Goal: Task Accomplishment & Management: Manage account settings

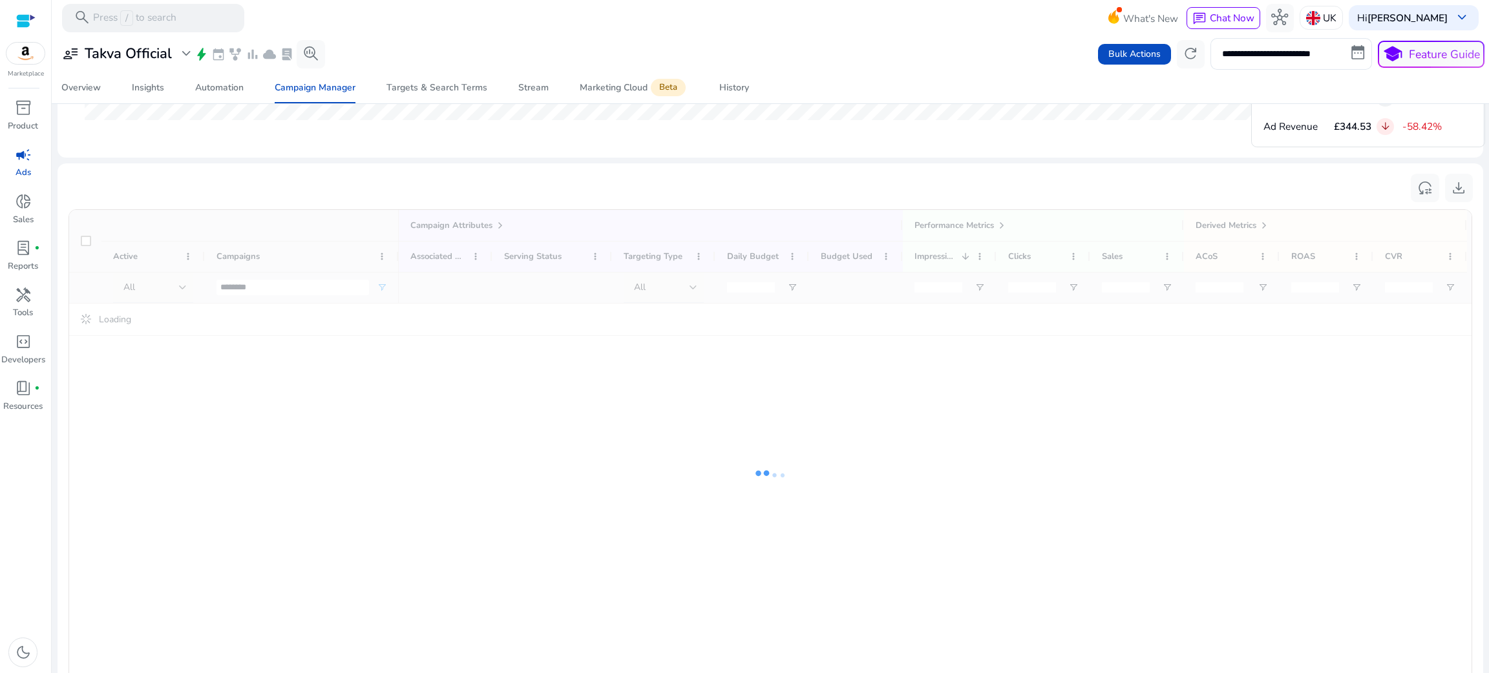
scroll to position [809, 0]
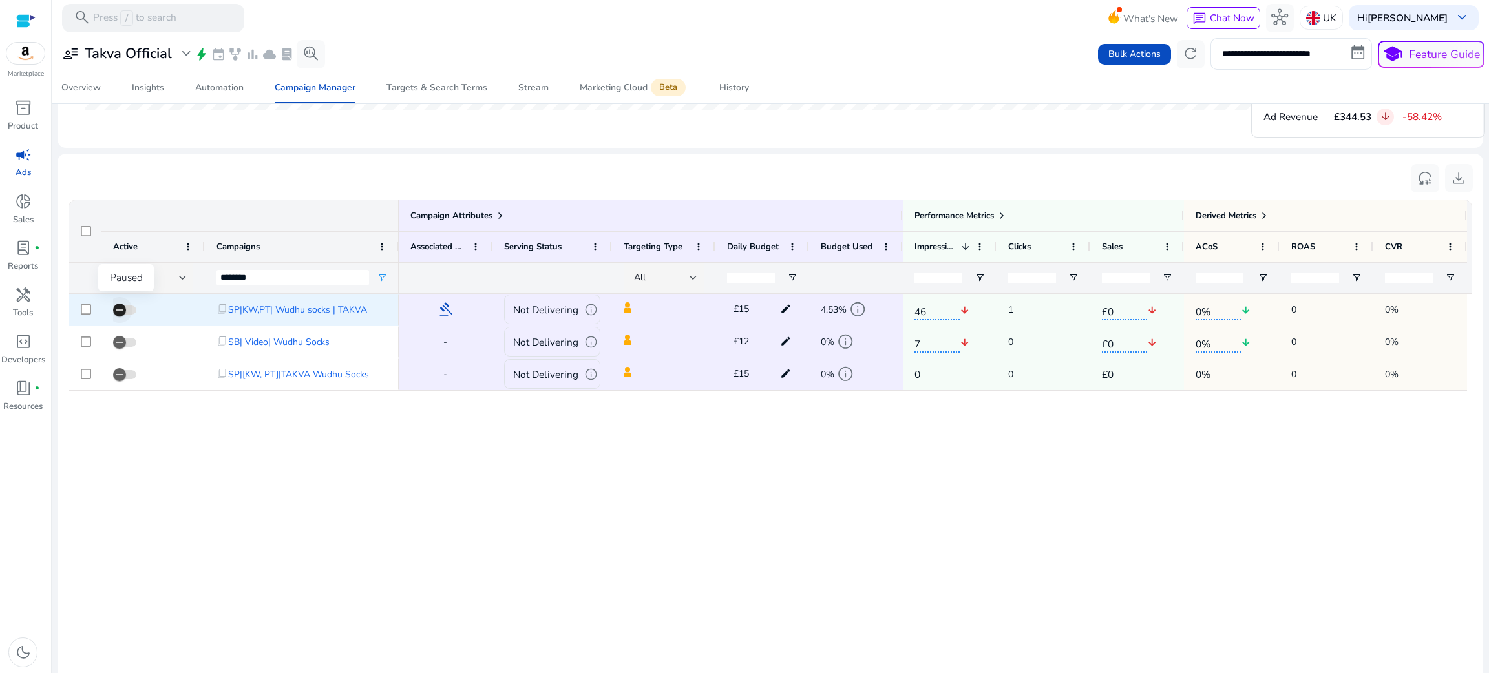
type input "********"
click at [118, 321] on span "button" at bounding box center [120, 310] width 26 height 26
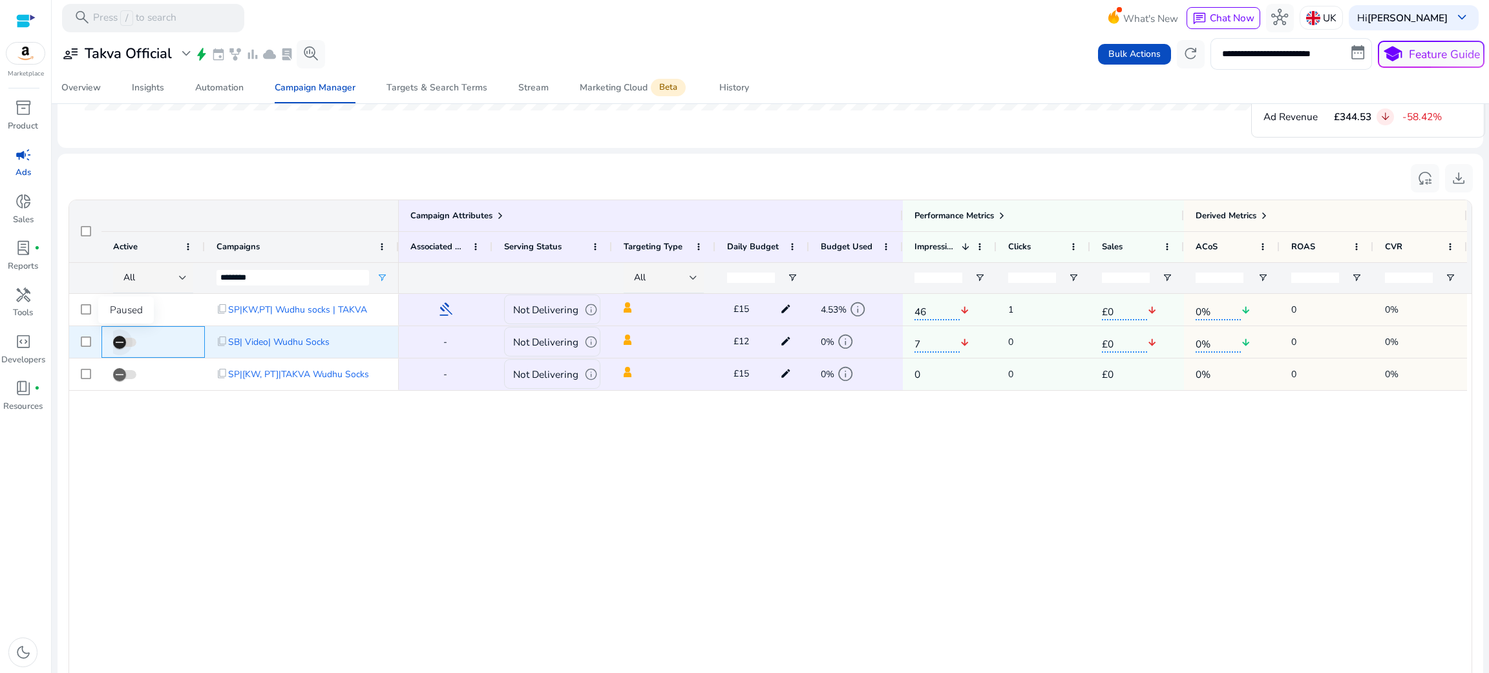
click at [117, 333] on span "button" at bounding box center [120, 343] width 26 height 26
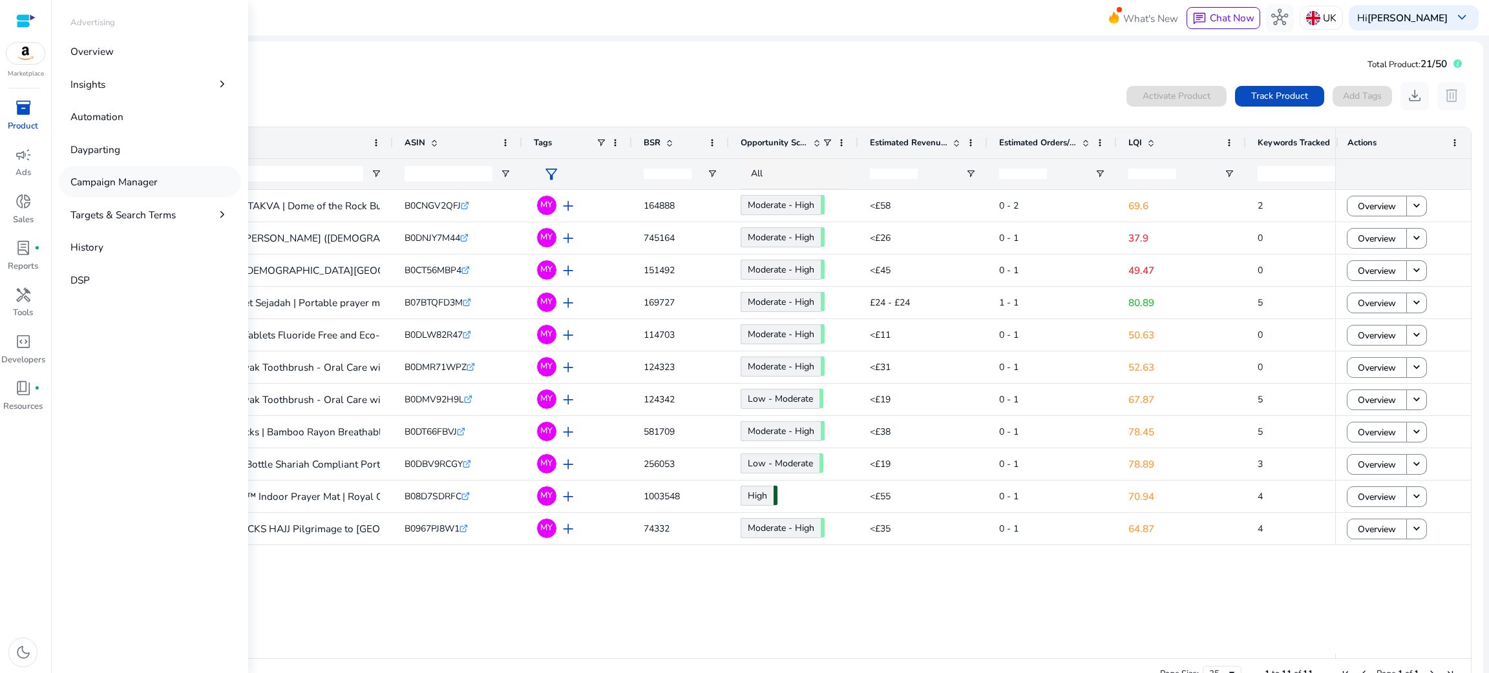
click at [125, 189] on link "Campaign Manager" at bounding box center [150, 182] width 182 height 32
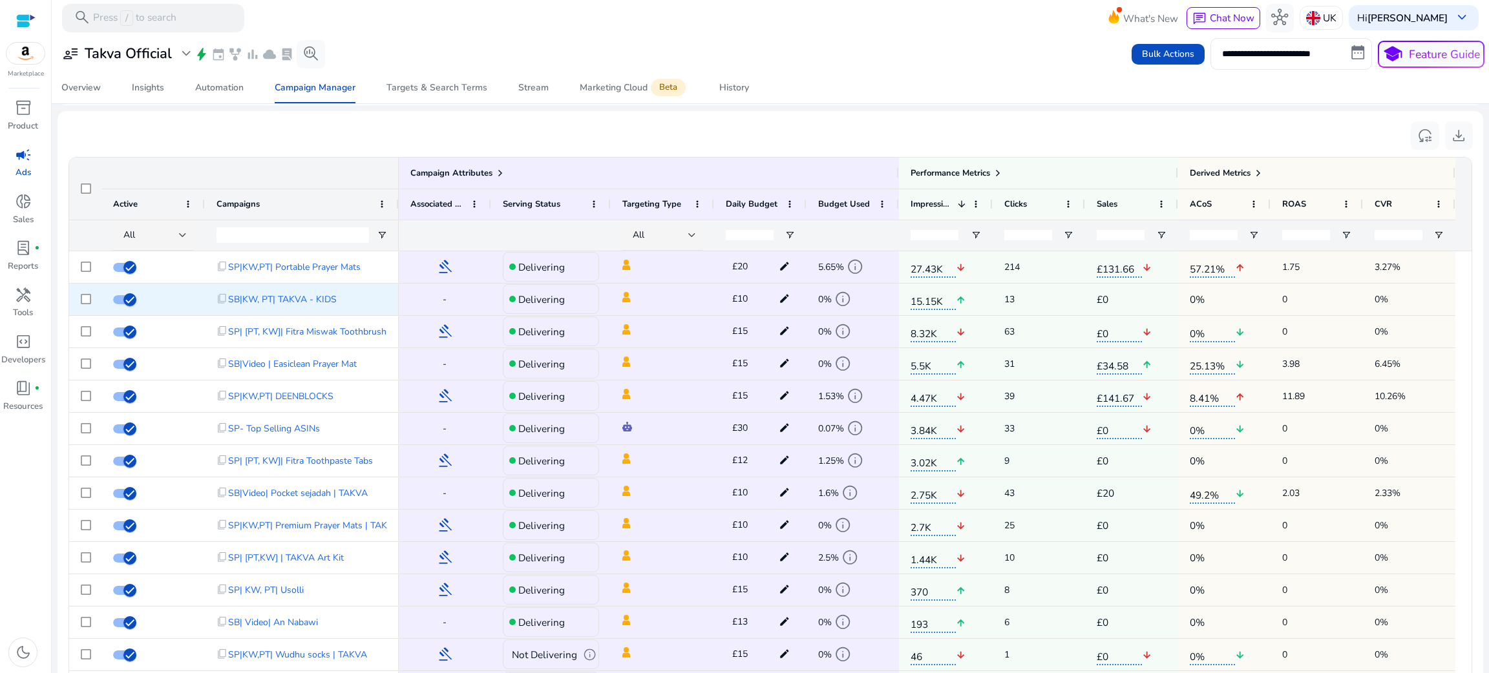
scroll to position [852, 0]
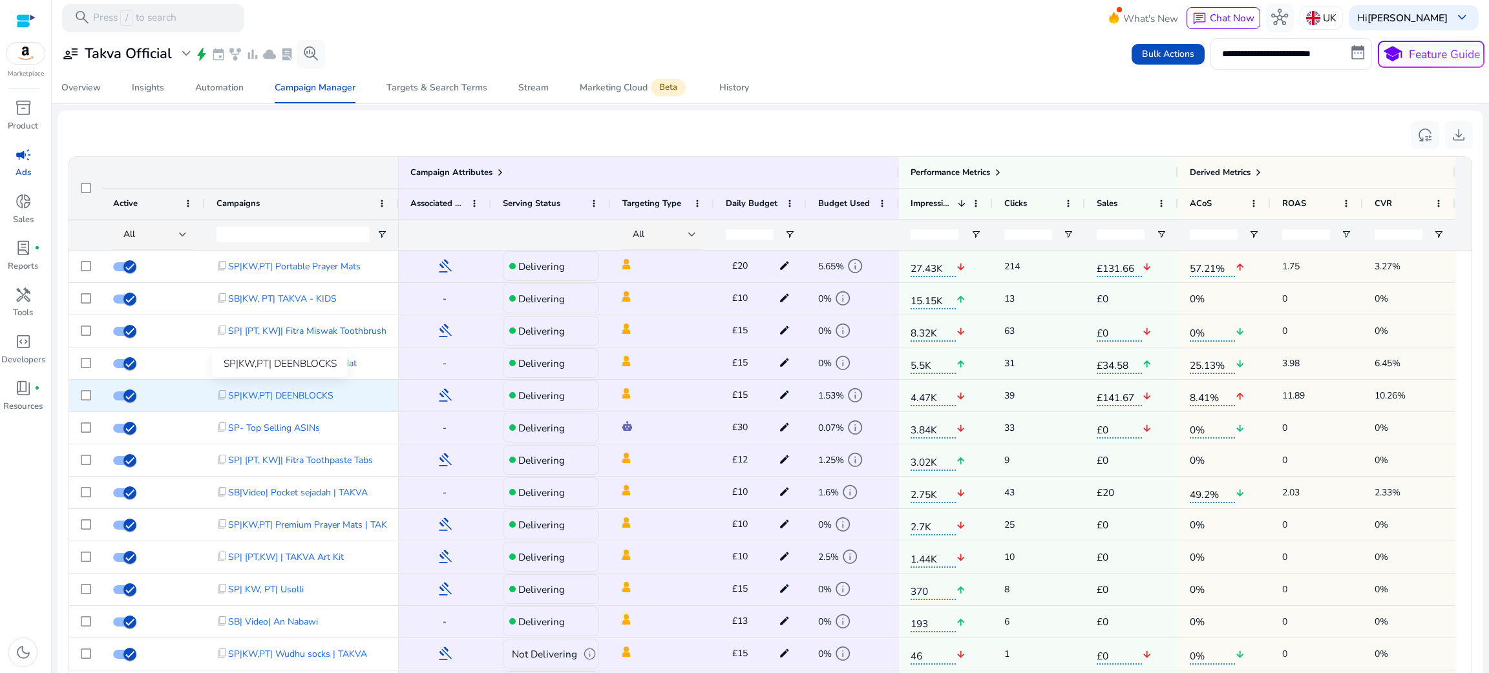
click at [293, 398] on span "SP|KW,PT| DEENBLOCKS" at bounding box center [280, 396] width 105 height 26
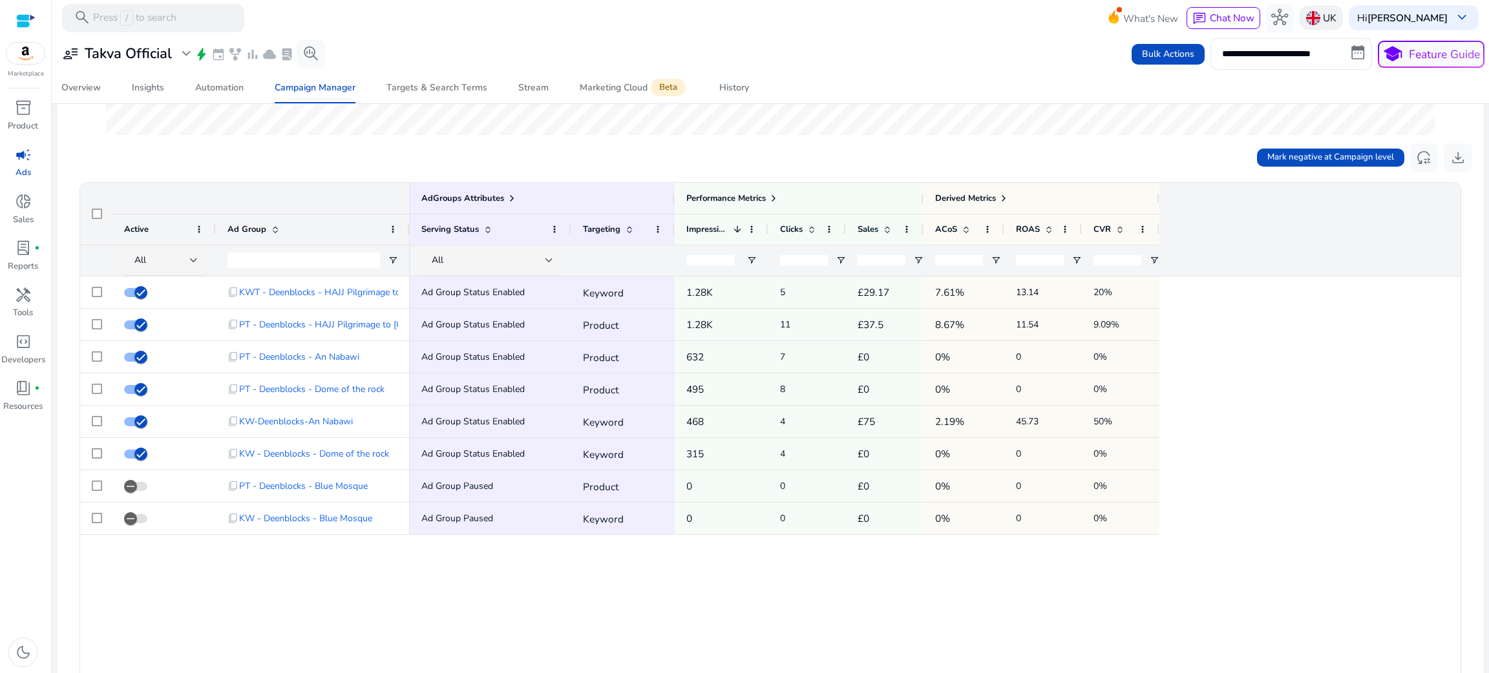
click at [1315, 11] on img at bounding box center [1313, 18] width 14 height 14
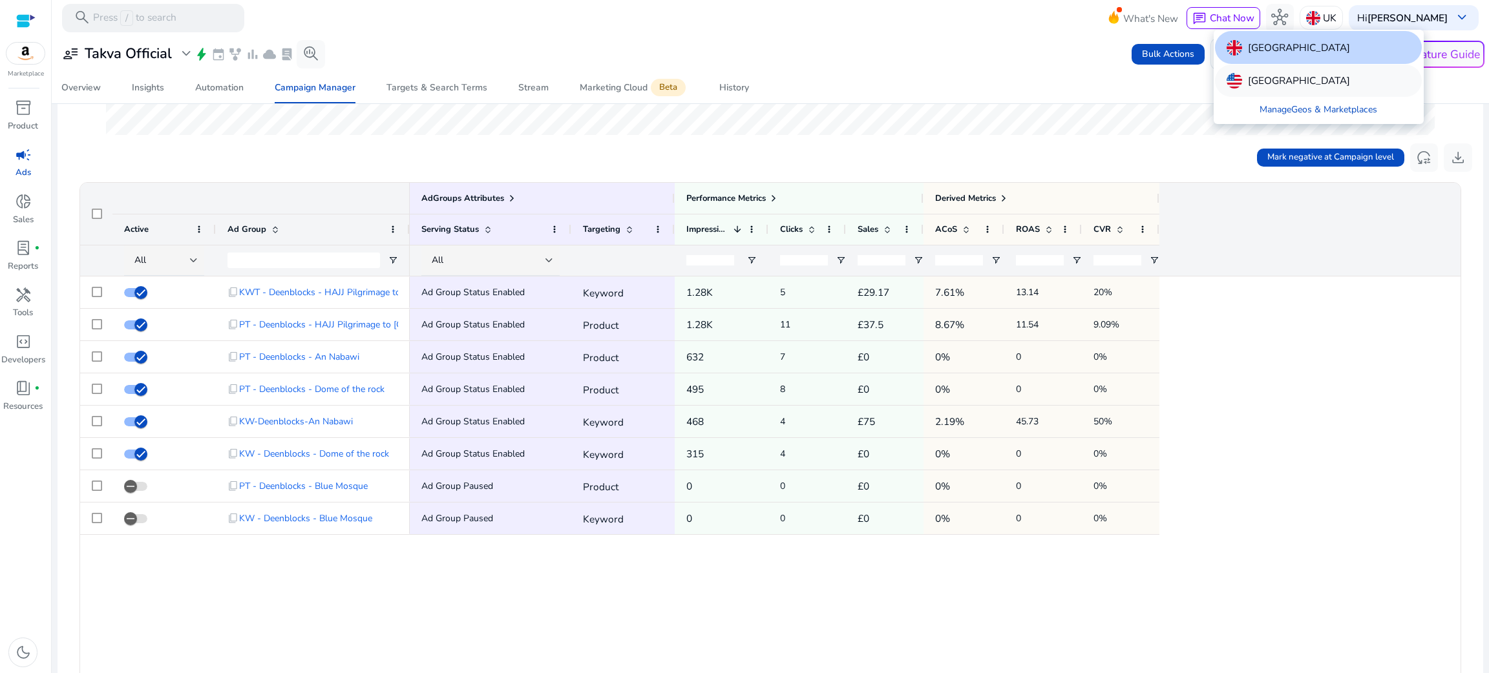
click at [1276, 79] on p "[GEOGRAPHIC_DATA]" at bounding box center [1299, 81] width 102 height 16
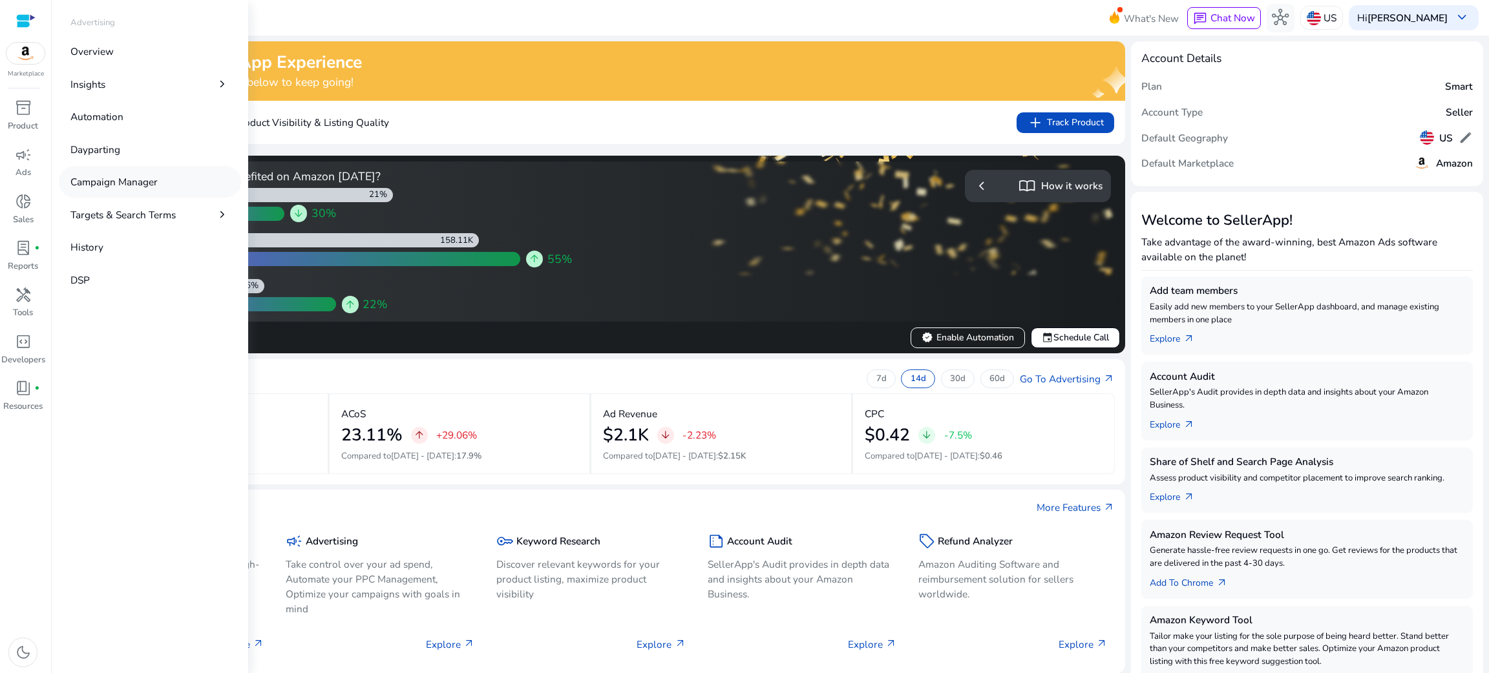
click at [134, 190] on link "Campaign Manager" at bounding box center [150, 182] width 182 height 32
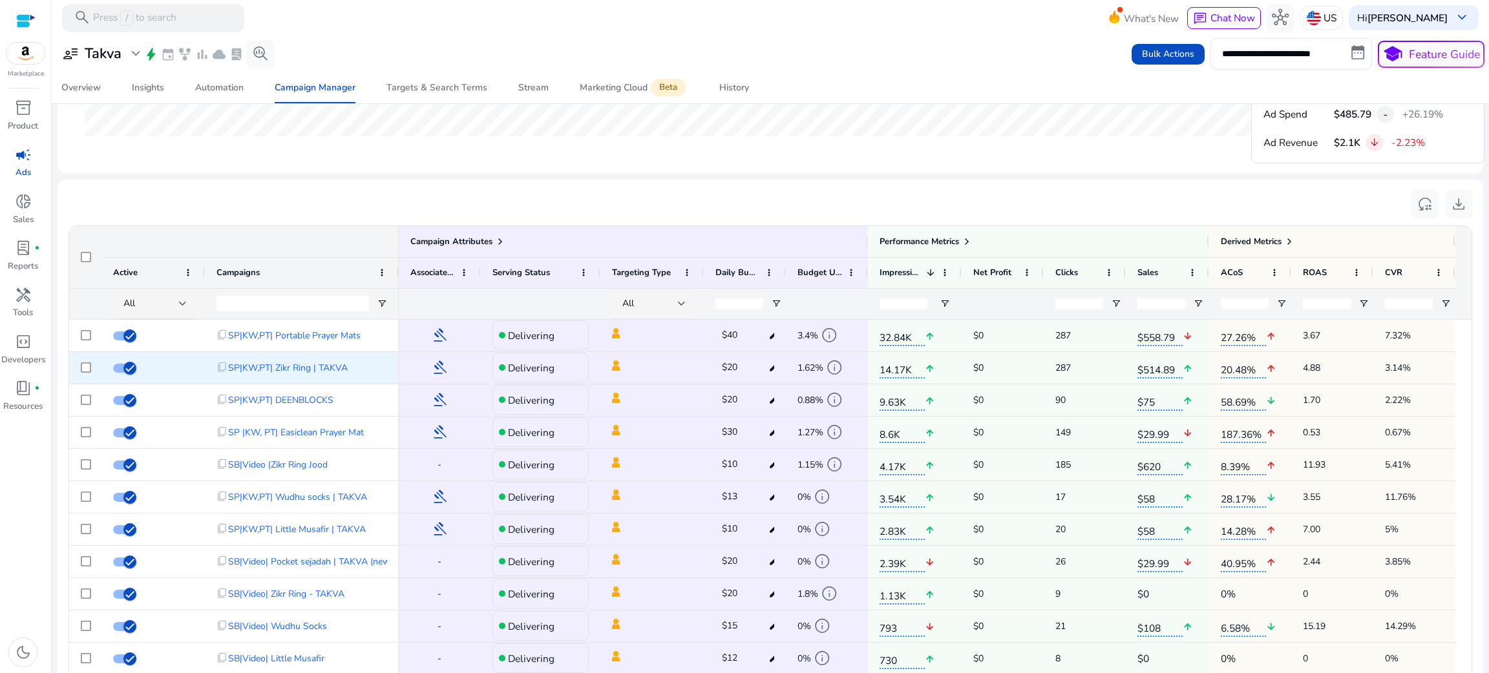
scroll to position [854, 0]
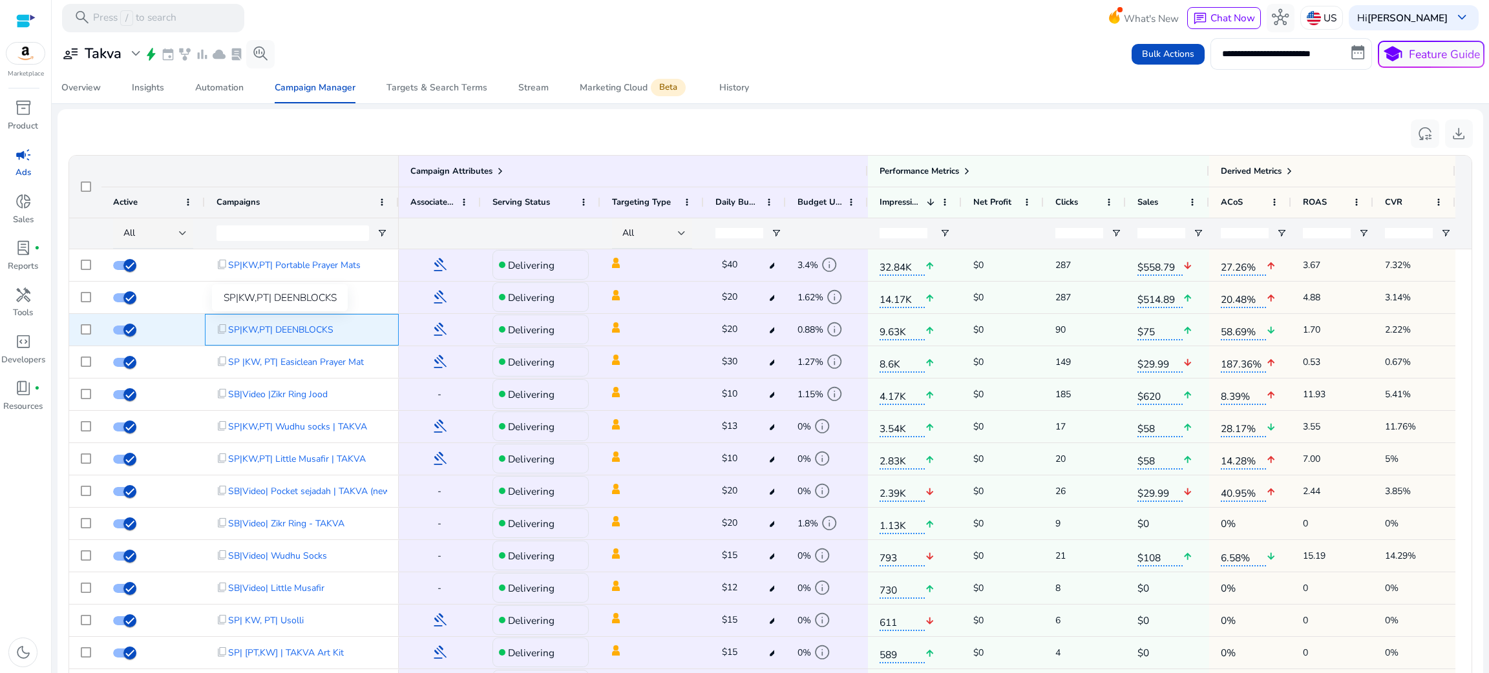
click at [291, 325] on span "SP|KW,PT| DEENBLOCKS" at bounding box center [280, 330] width 105 height 26
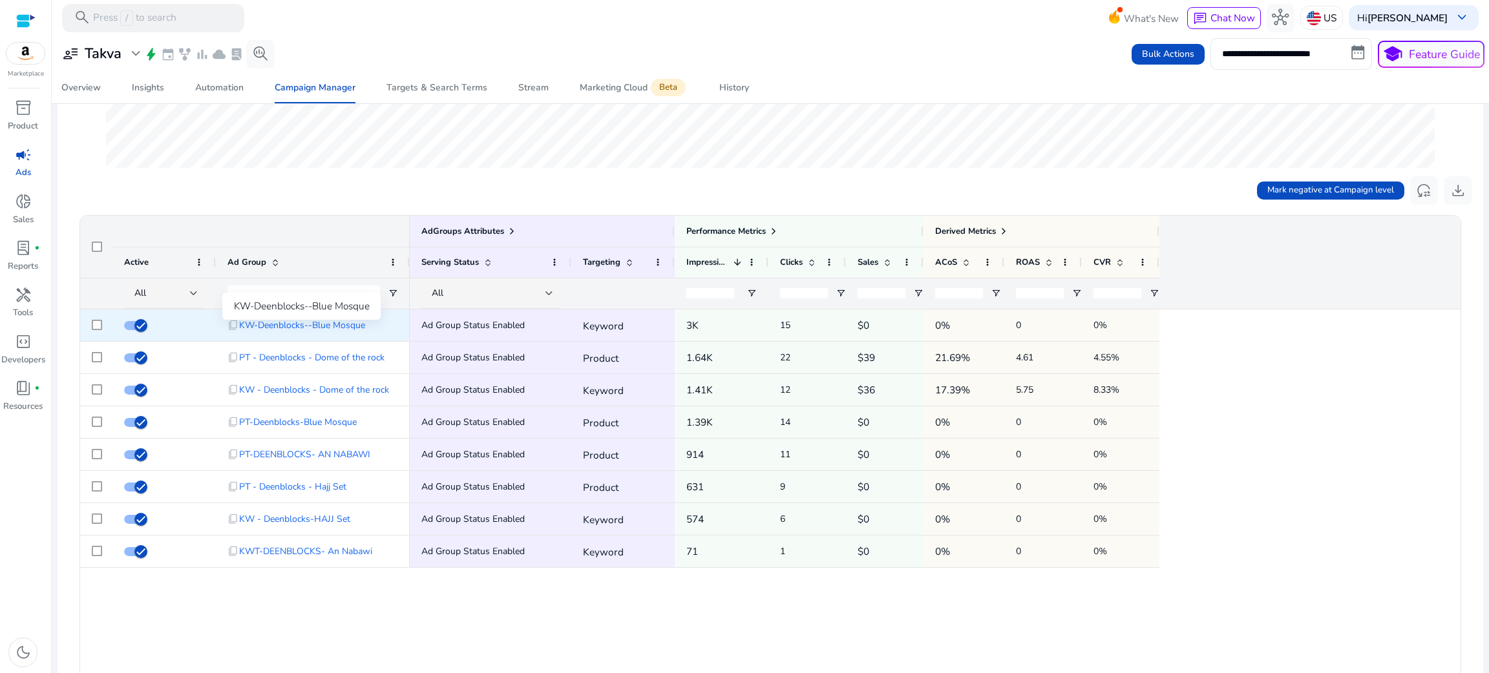
scroll to position [352, 0]
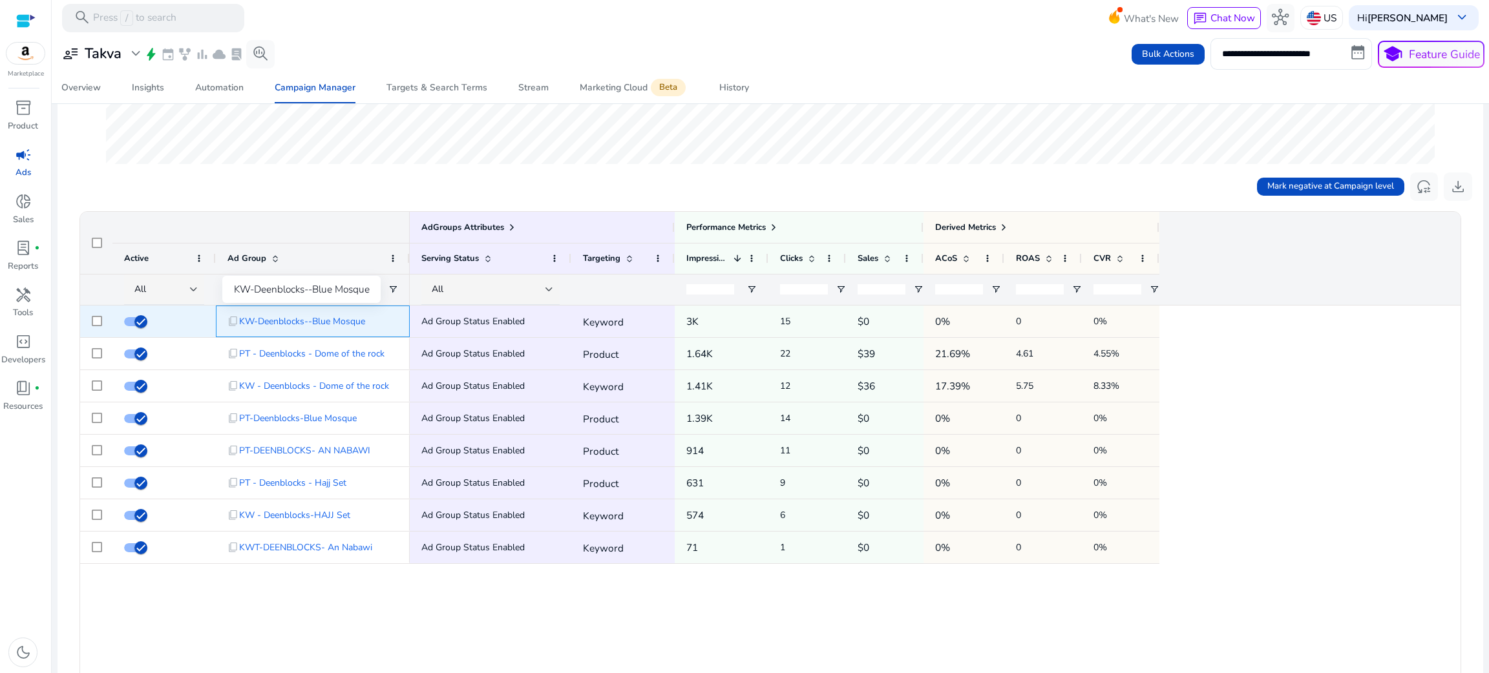
click at [339, 321] on span "KW-Deenblocks--Blue Mosque" at bounding box center [302, 321] width 126 height 26
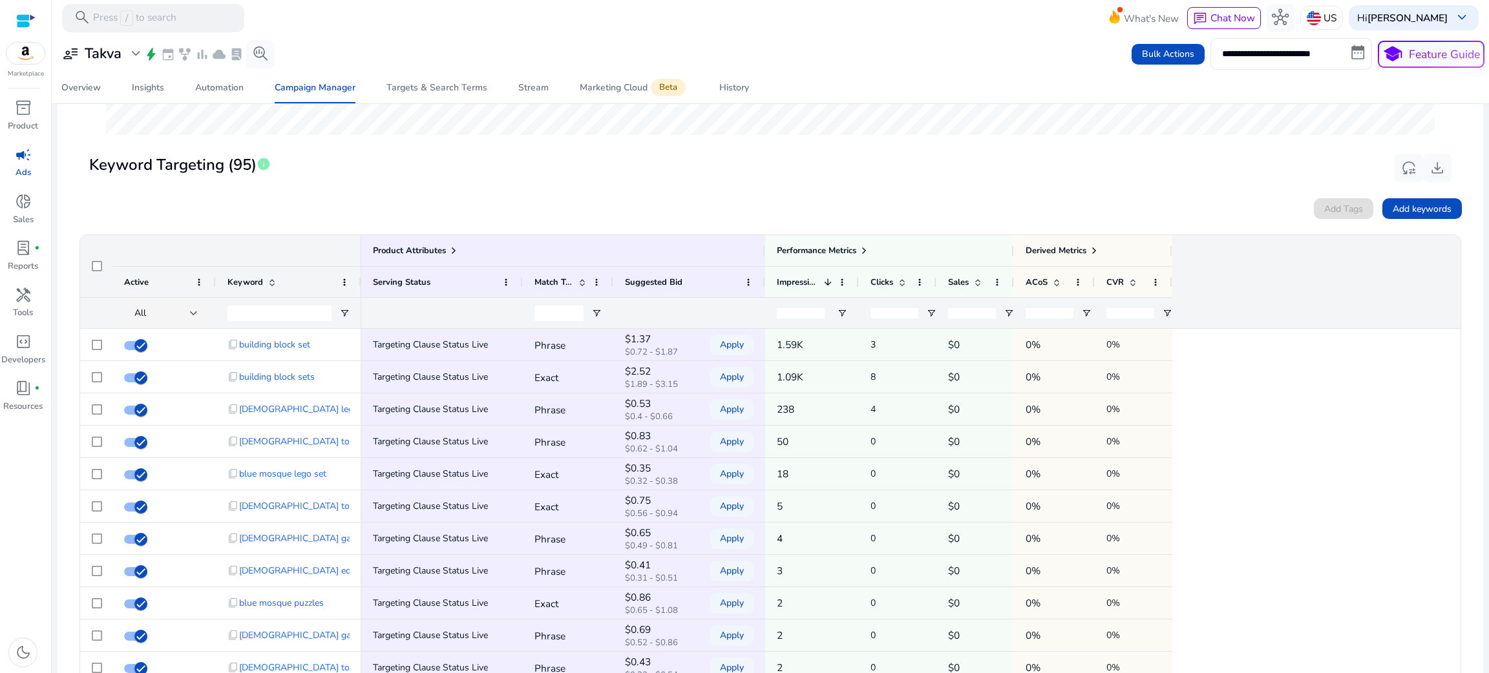
scroll to position [417, 0]
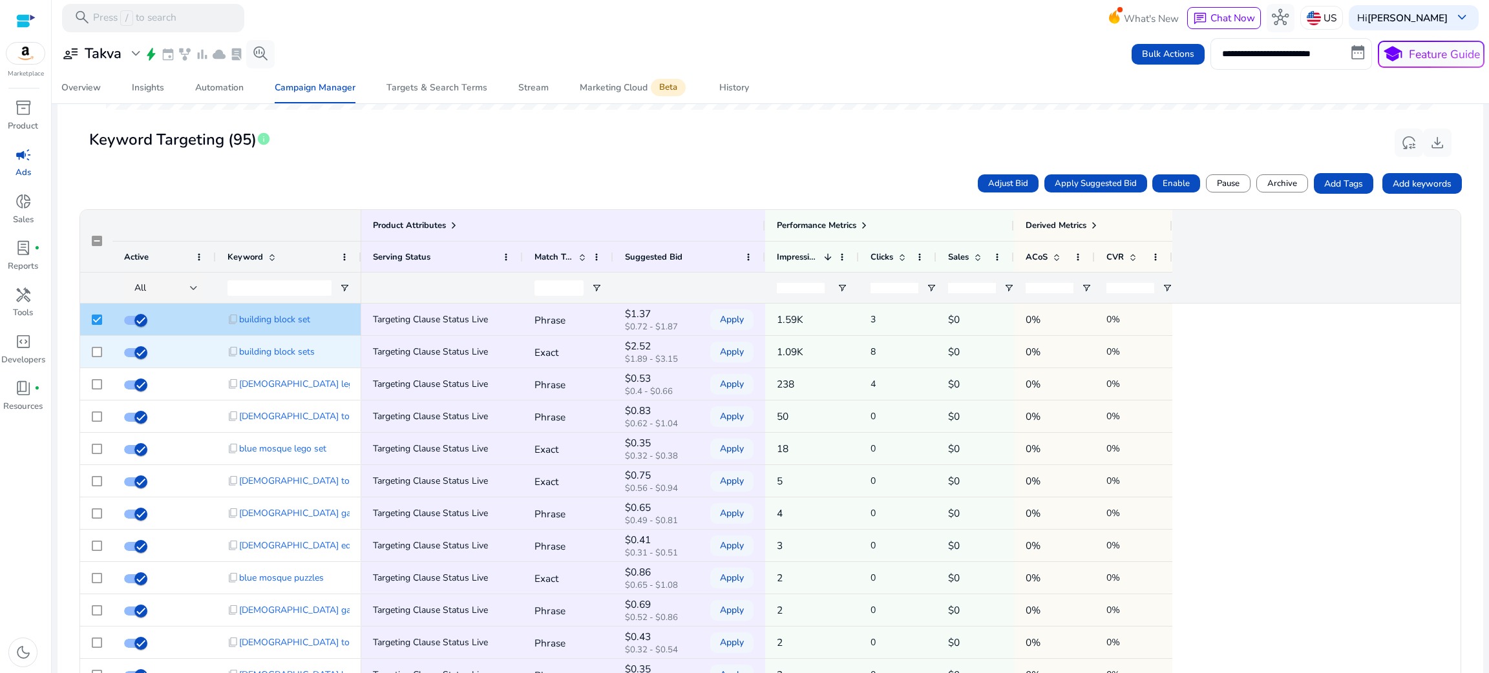
click at [94, 344] on div at bounding box center [97, 352] width 10 height 26
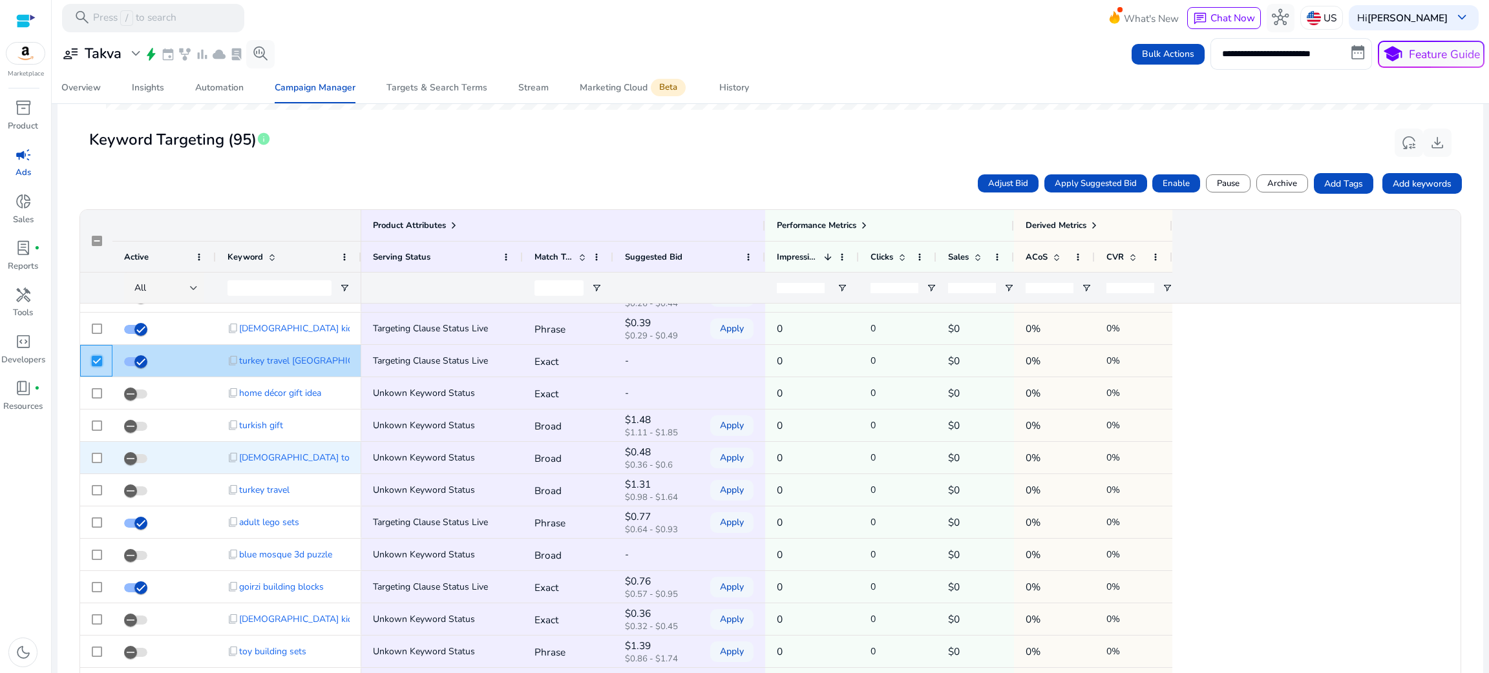
scroll to position [382, 0]
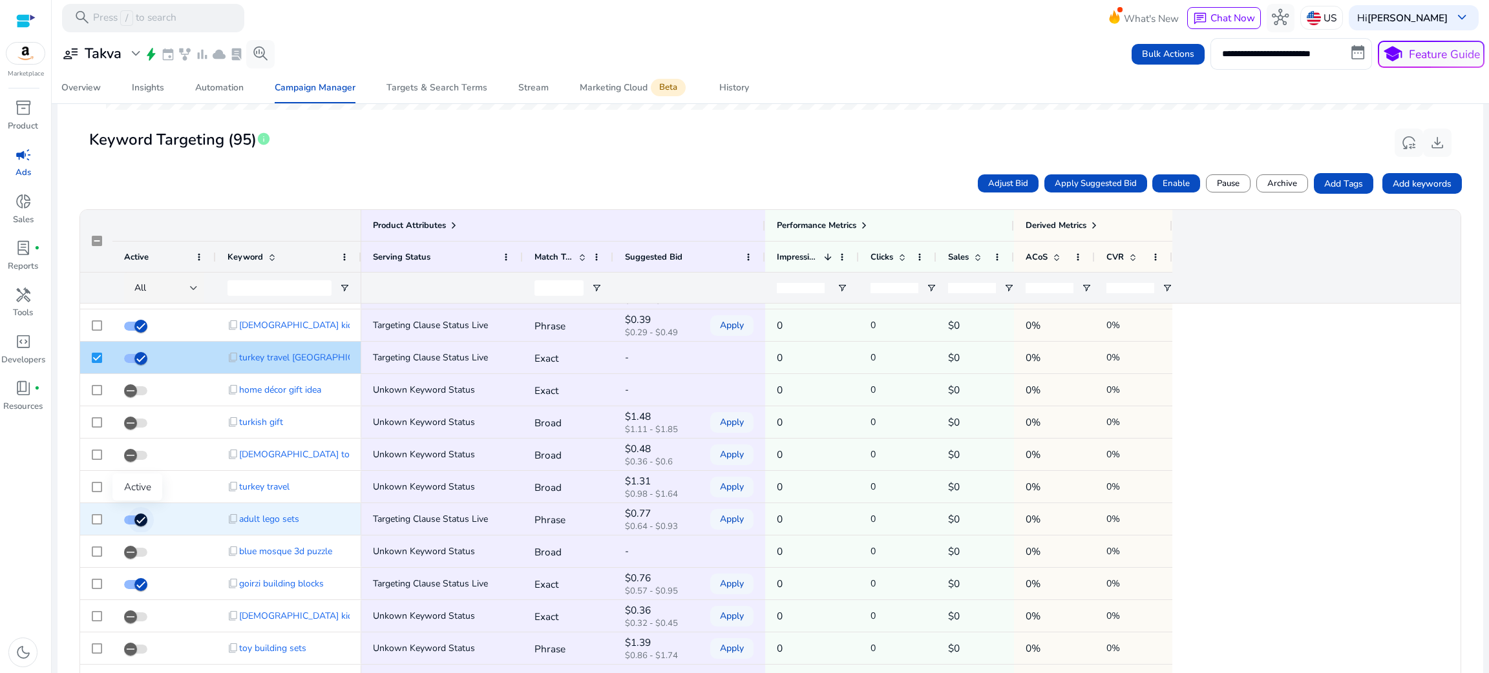
click at [131, 518] on span "button" at bounding box center [141, 520] width 26 height 26
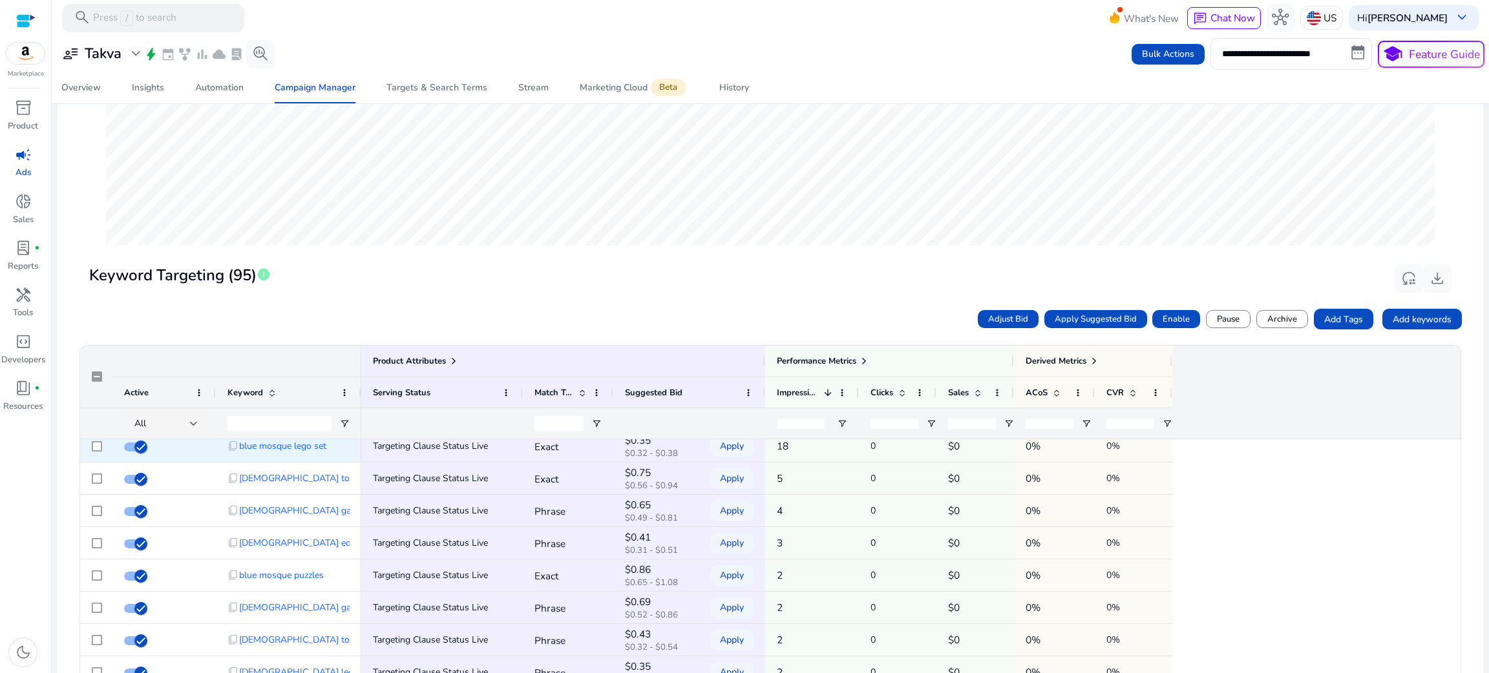
scroll to position [0, 0]
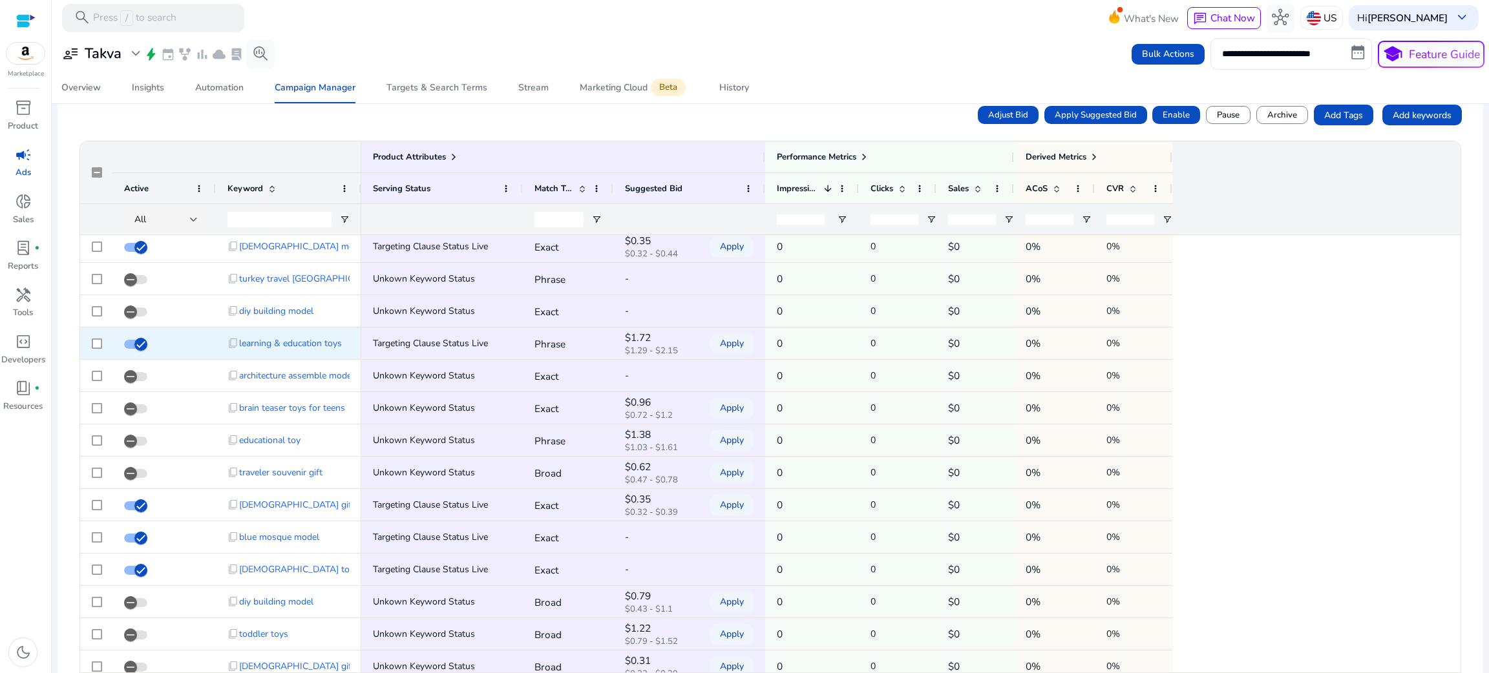
click at [90, 344] on div at bounding box center [96, 344] width 32 height 32
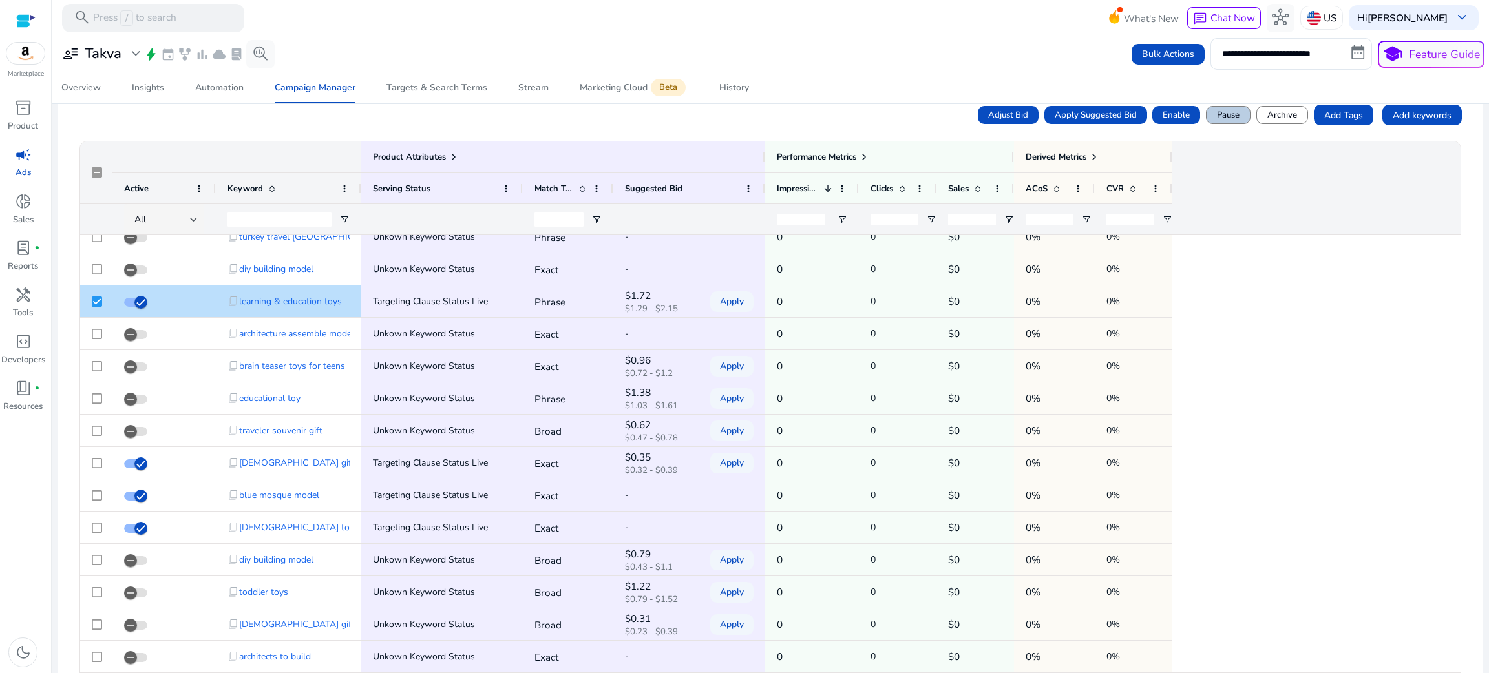
click at [1229, 122] on span "Pause" at bounding box center [1228, 115] width 23 height 13
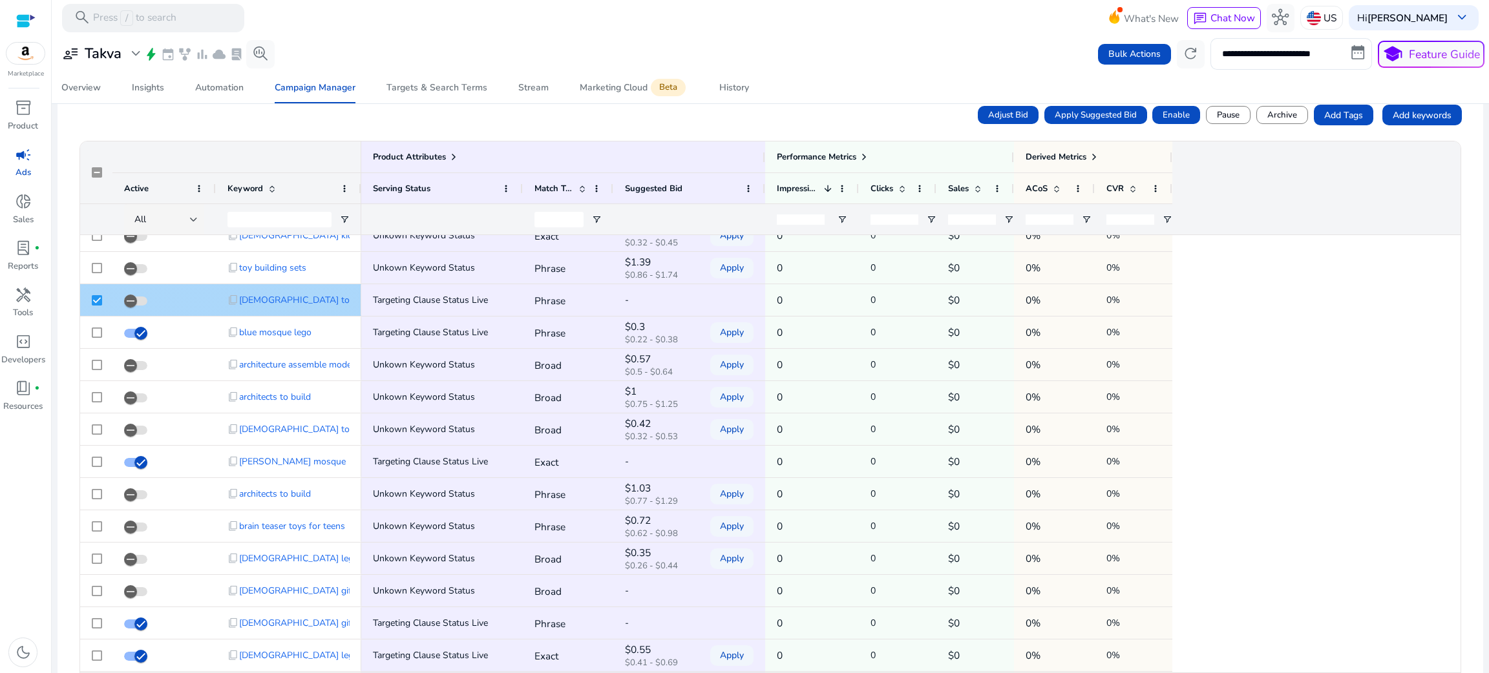
scroll to position [770, 0]
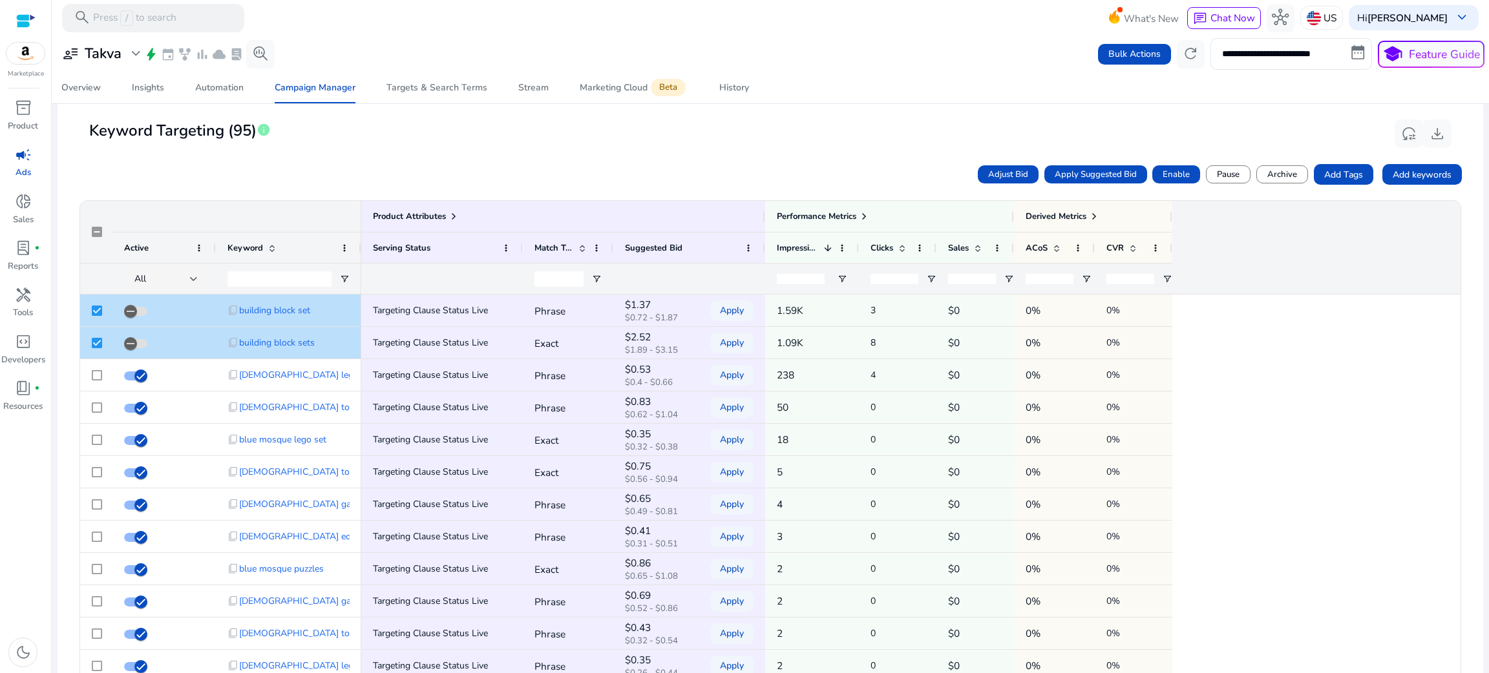
click at [277, 251] on span at bounding box center [272, 248] width 10 height 10
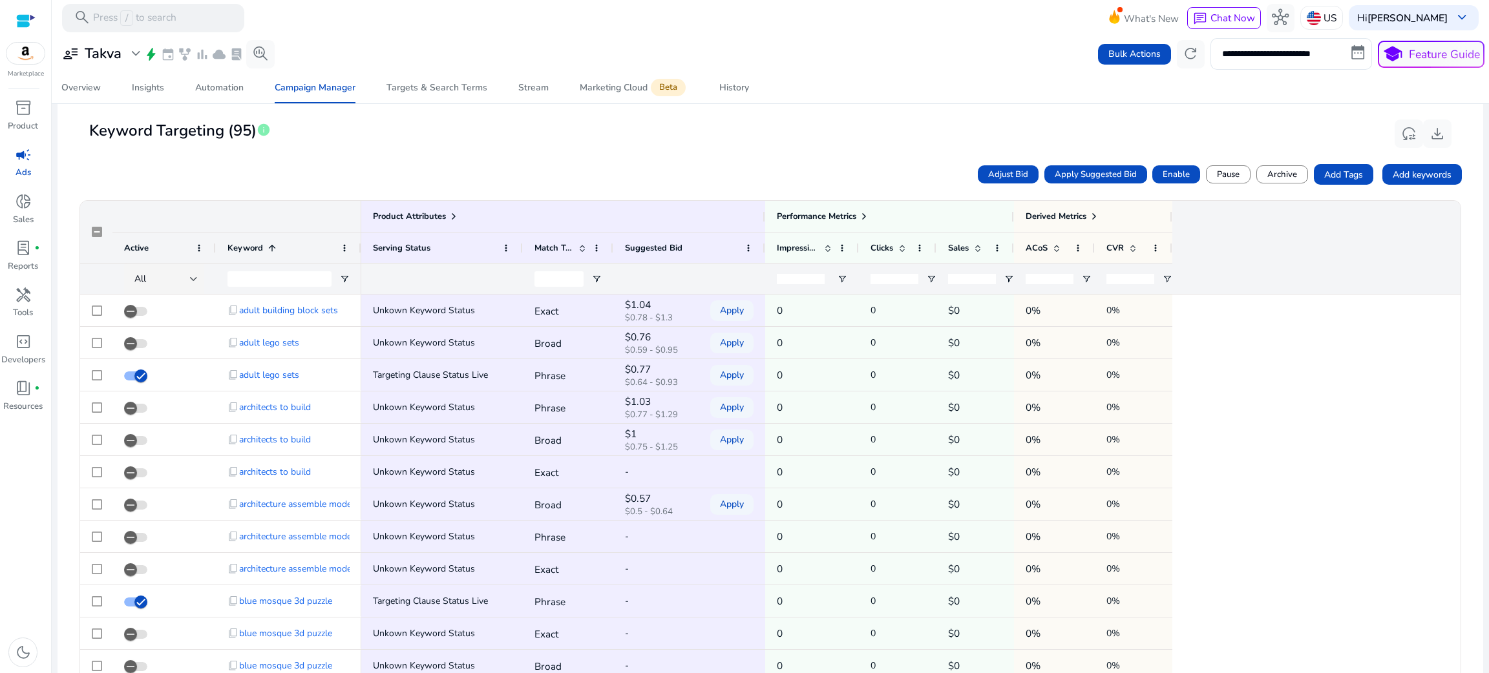
click at [277, 251] on span at bounding box center [272, 248] width 10 height 10
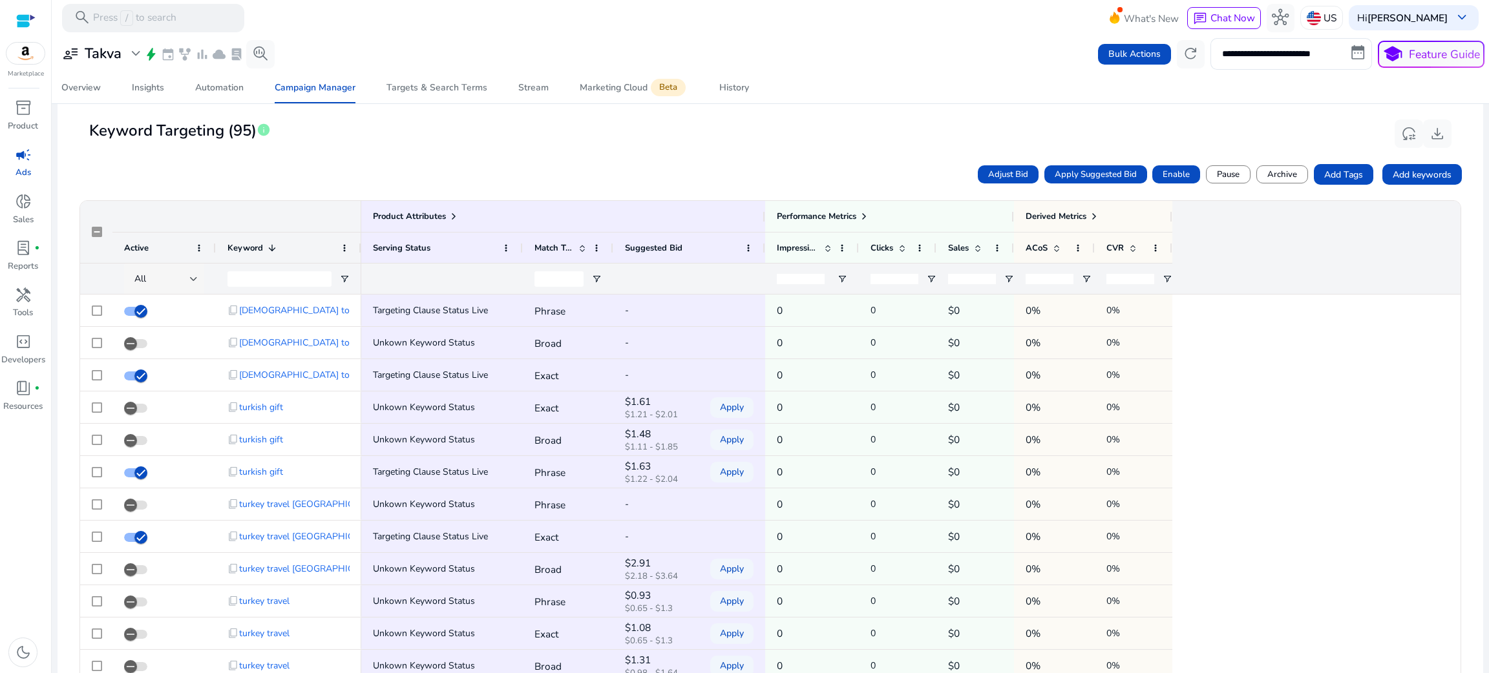
click at [162, 277] on div "All" at bounding box center [162, 279] width 56 height 14
click at [172, 332] on mat-option "Delivering" at bounding box center [173, 346] width 97 height 31
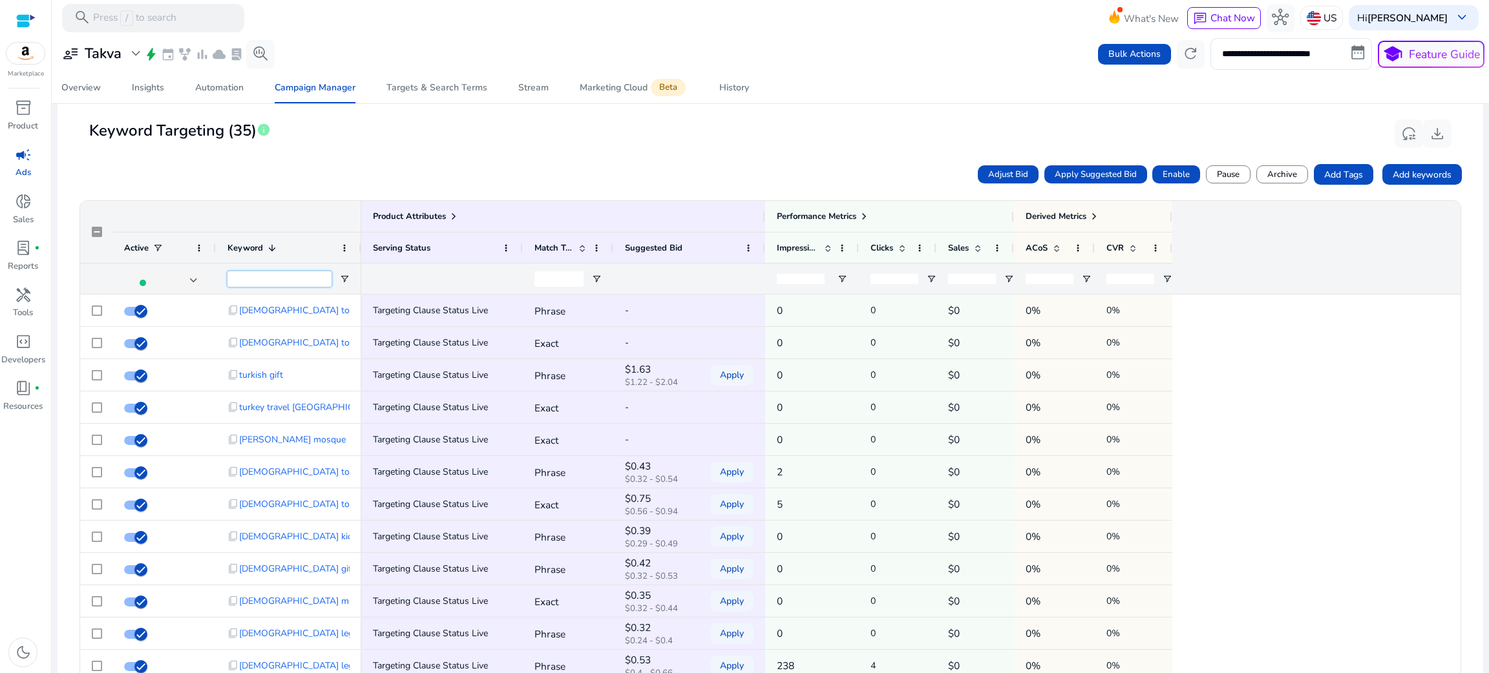
click at [259, 274] on input "Keyword Filter Input" at bounding box center [279, 279] width 104 height 16
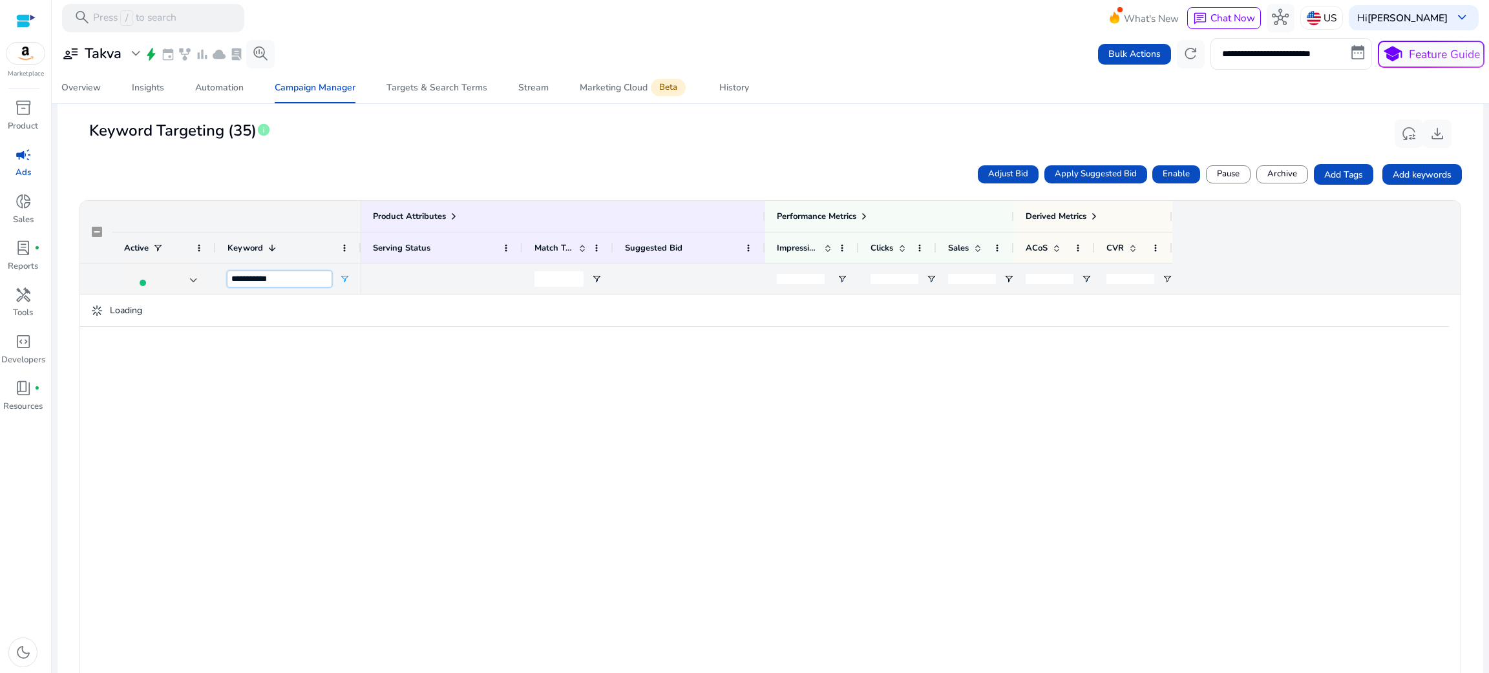
scroll to position [426, 0]
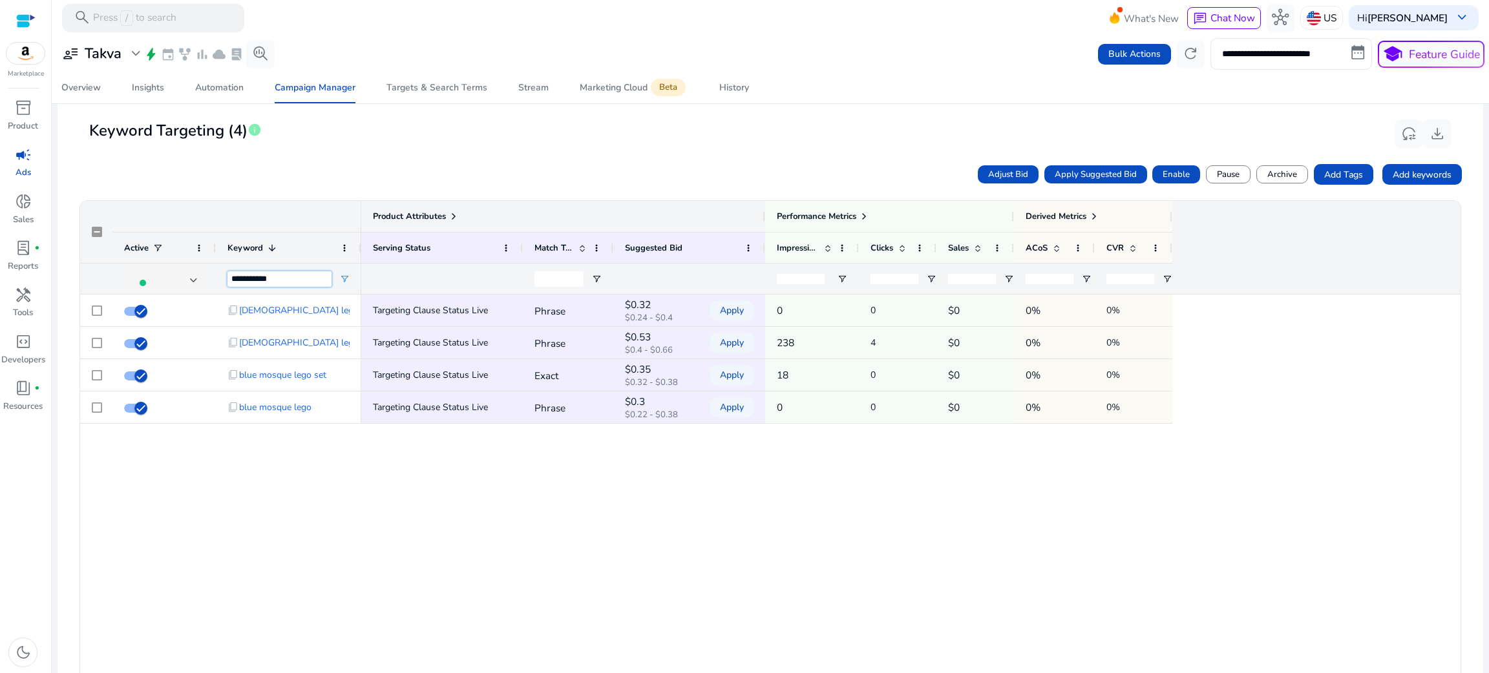
type input "**********"
click at [454, 217] on span at bounding box center [454, 216] width 10 height 10
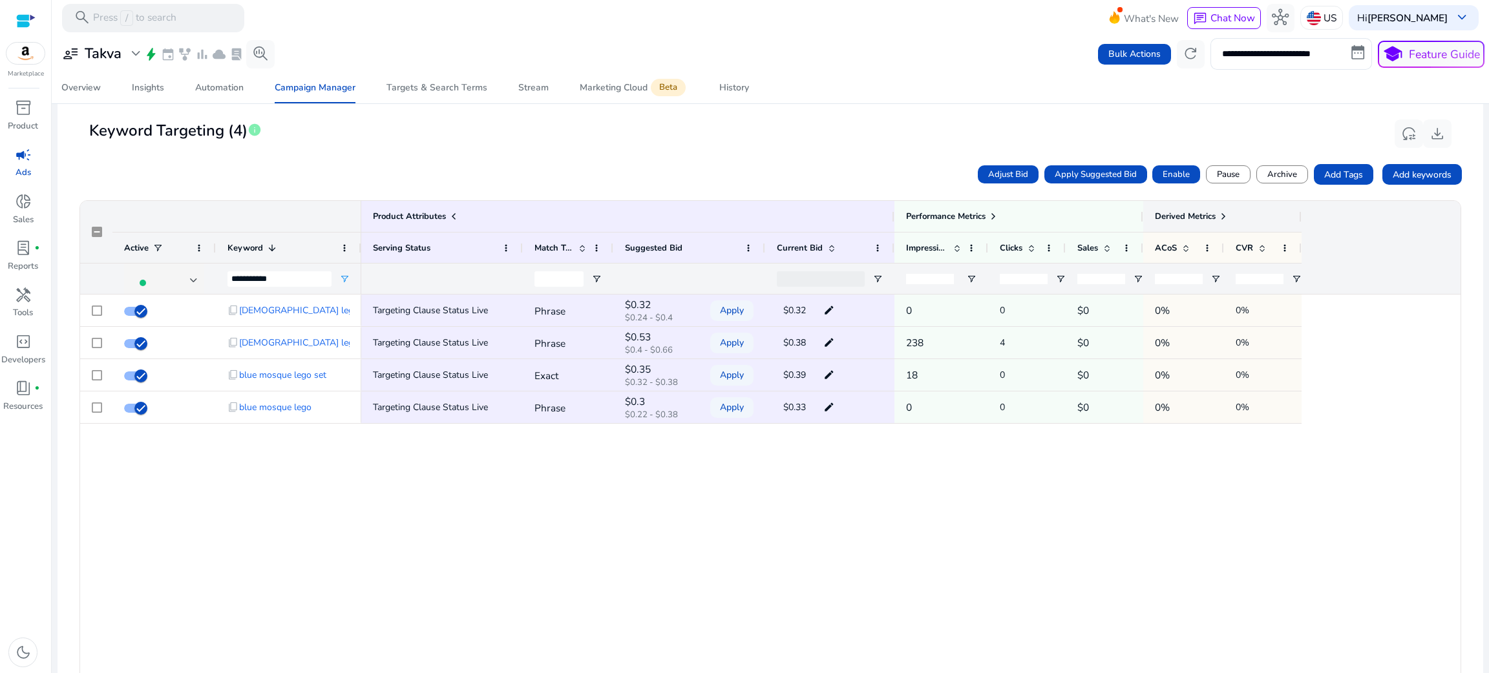
click at [1227, 211] on span at bounding box center [1223, 216] width 10 height 10
click at [995, 215] on span at bounding box center [993, 216] width 10 height 10
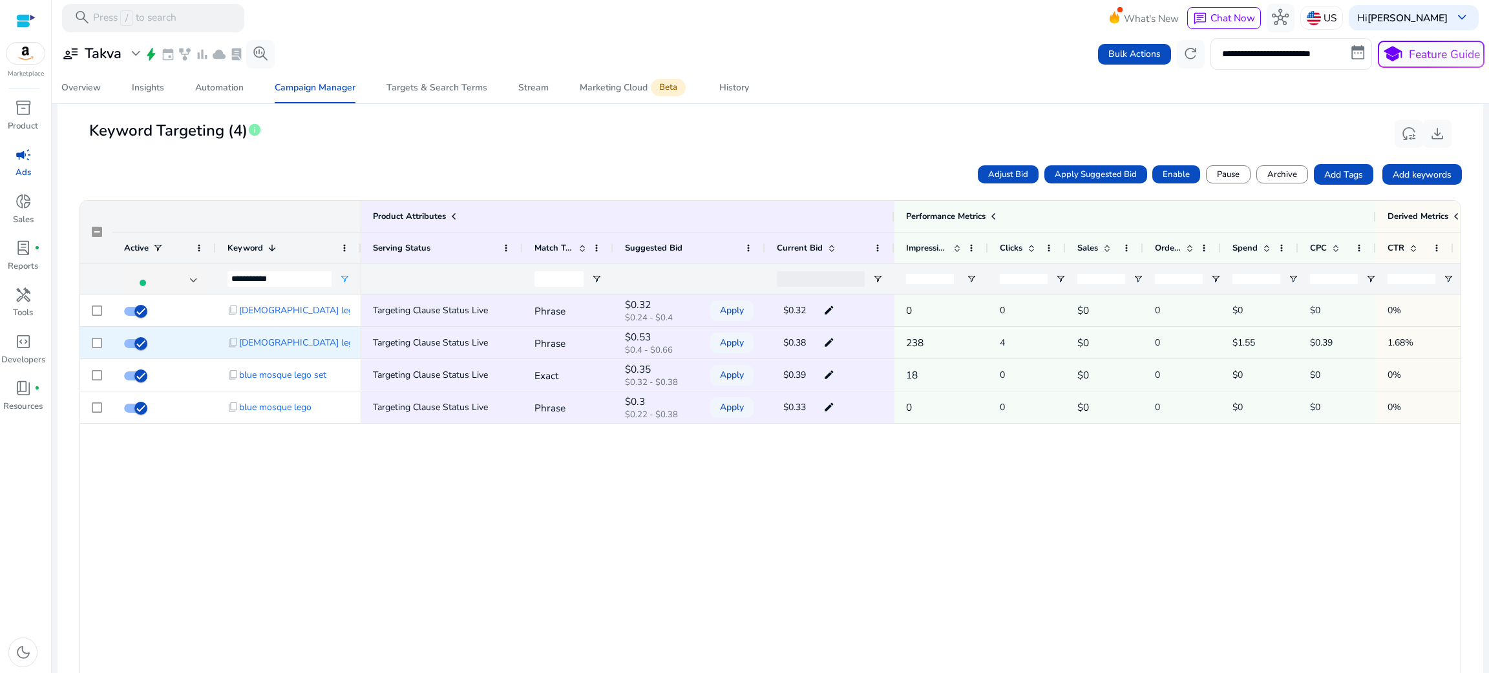
click at [828, 346] on mat-icon "edit" at bounding box center [829, 342] width 18 height 19
click at [812, 345] on input "****" at bounding box center [810, 343] width 25 height 22
type input "***"
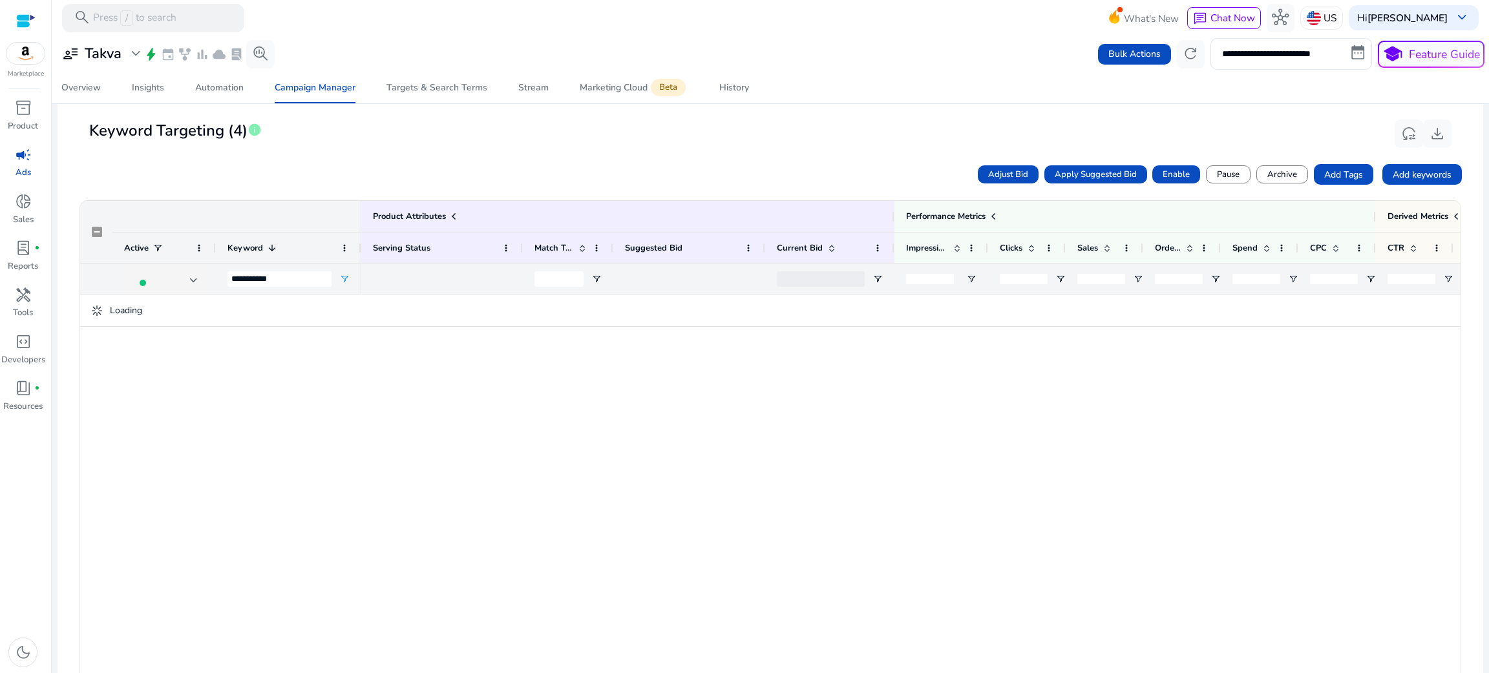
click at [824, 310] on div "Loading" at bounding box center [770, 311] width 1380 height 32
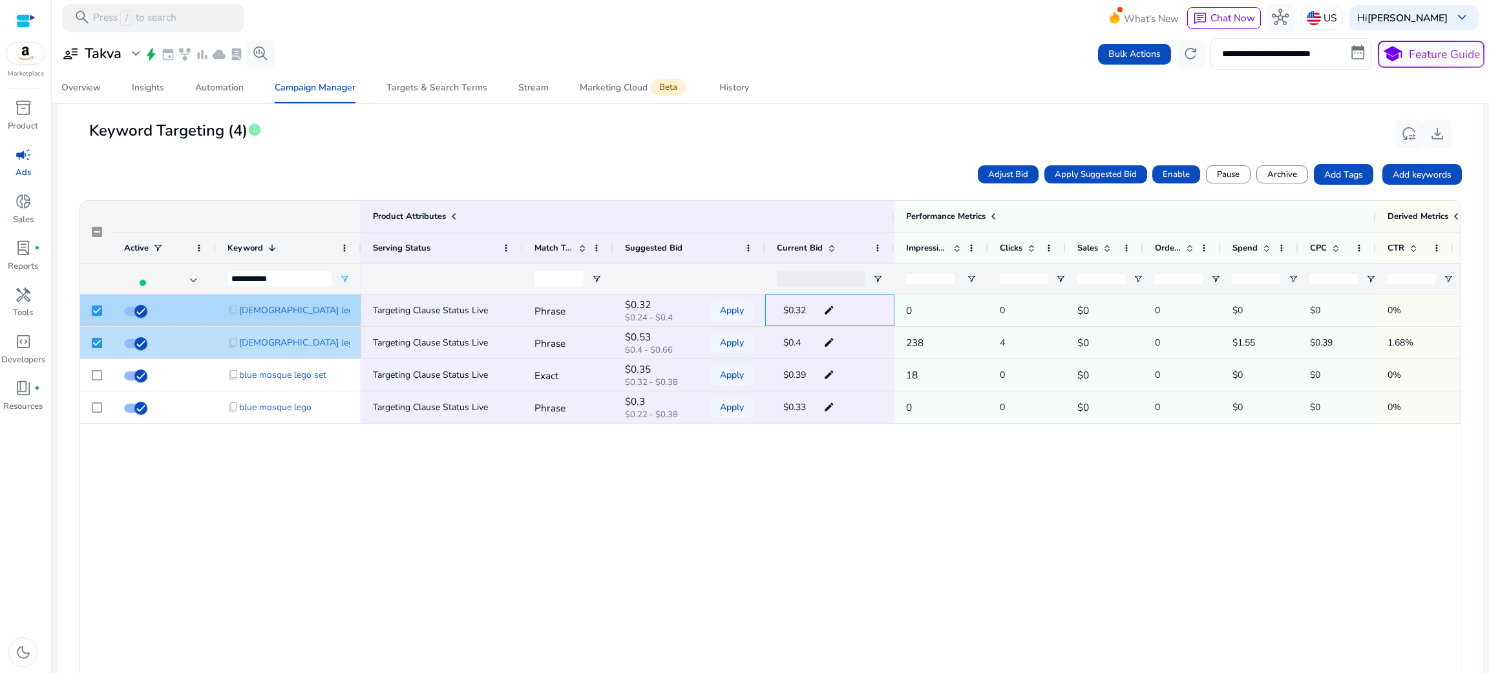
click at [824, 310] on mat-icon "edit" at bounding box center [829, 310] width 18 height 19
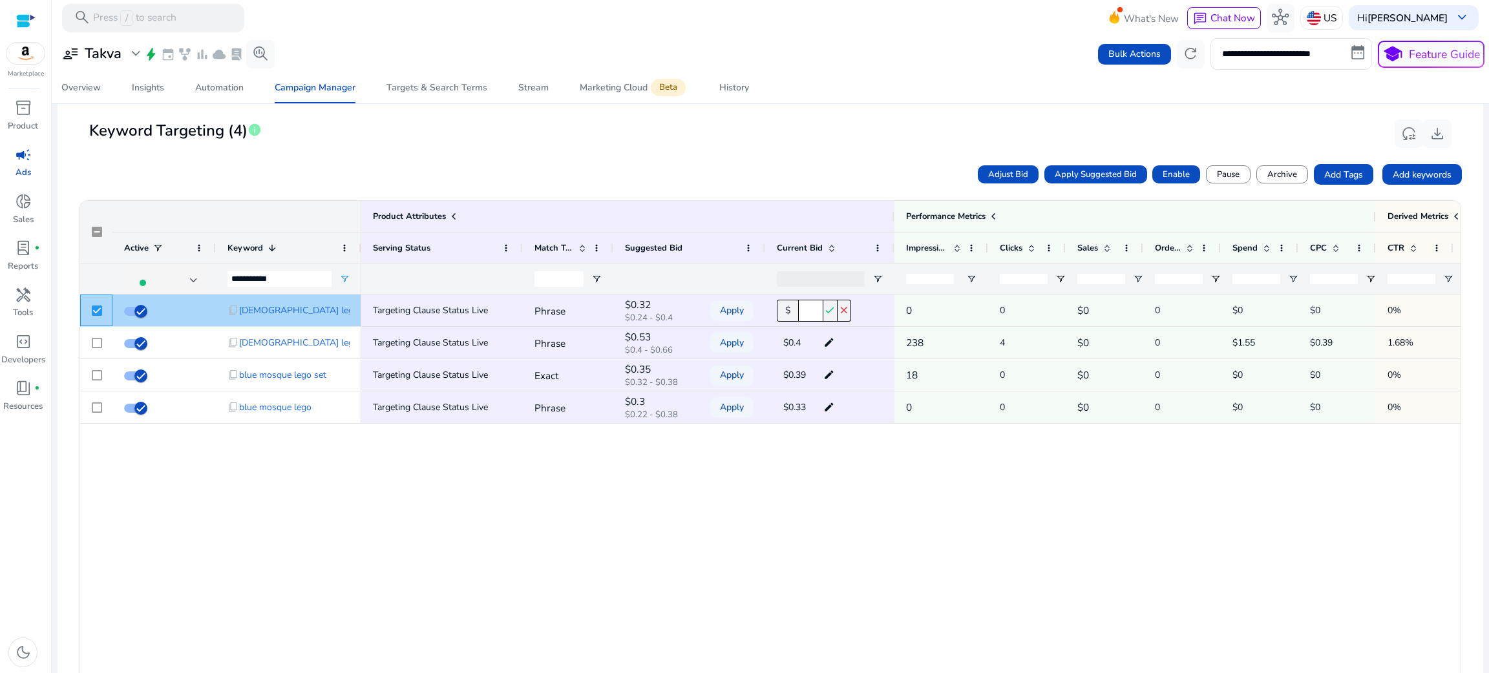
click at [92, 317] on div at bounding box center [97, 310] width 10 height 26
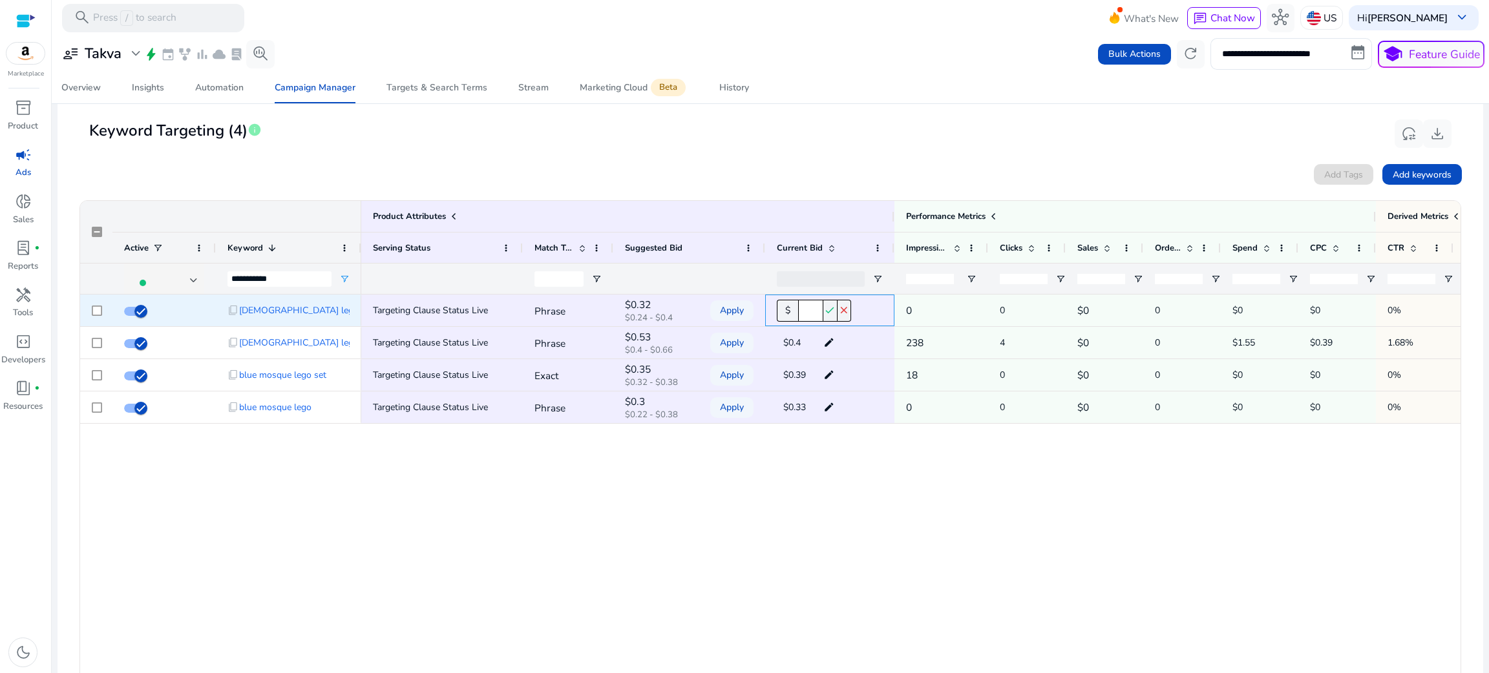
click at [817, 313] on input "****" at bounding box center [810, 311] width 25 height 22
type input "****"
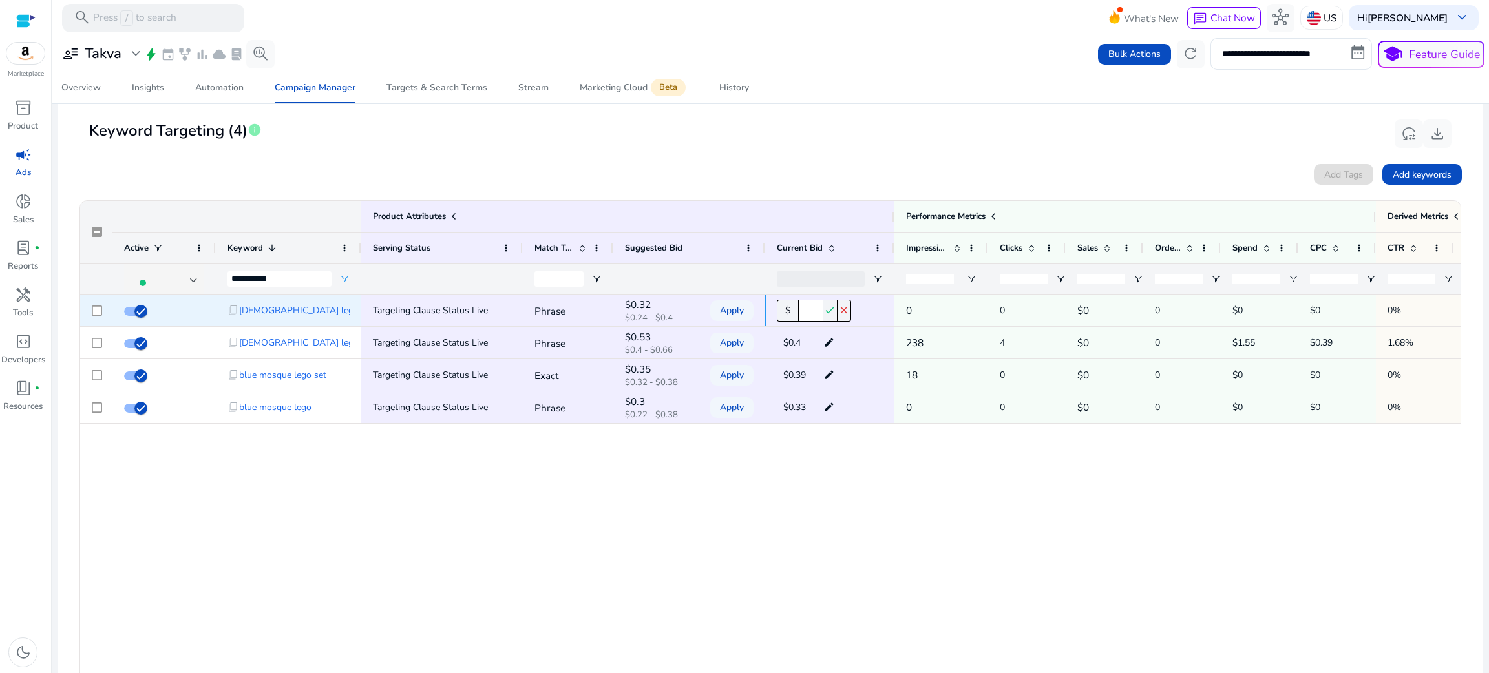
click at [832, 310] on mat-icon "check" at bounding box center [830, 311] width 14 height 22
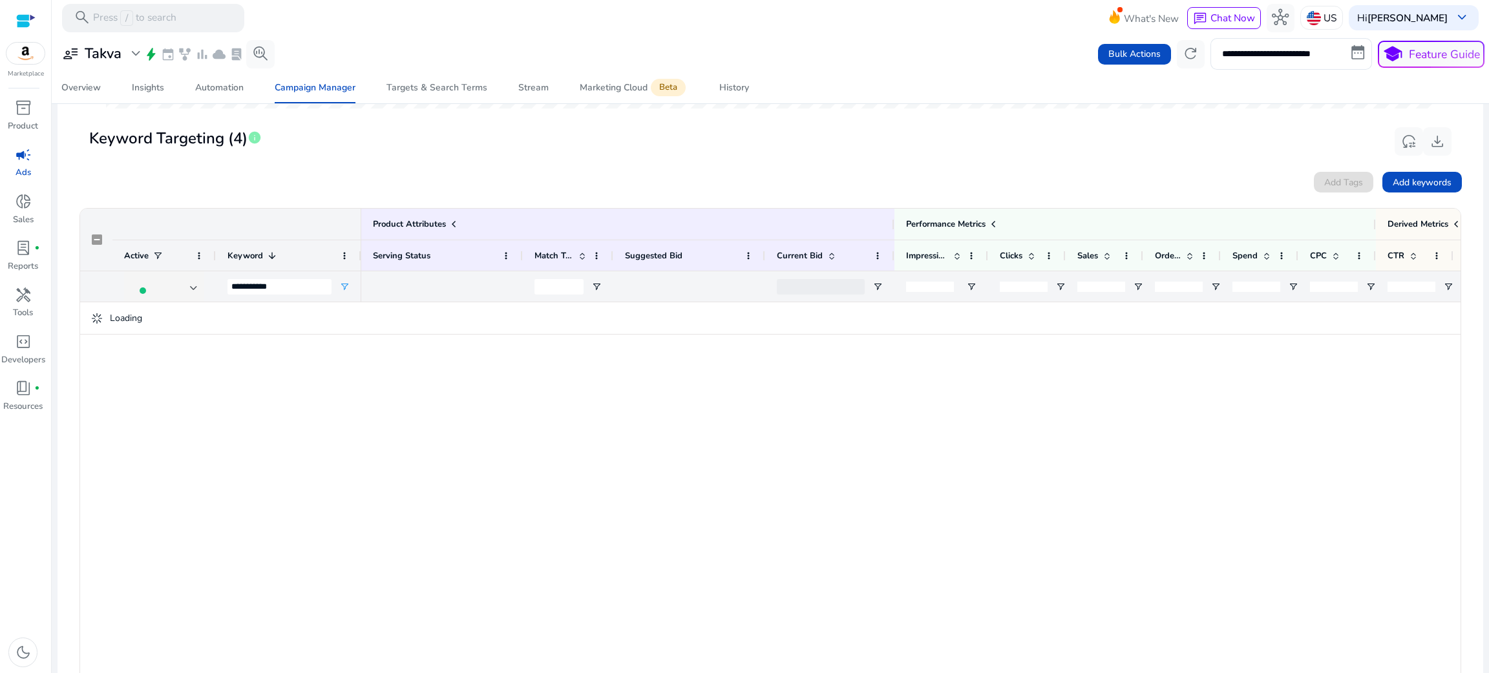
scroll to position [426, 0]
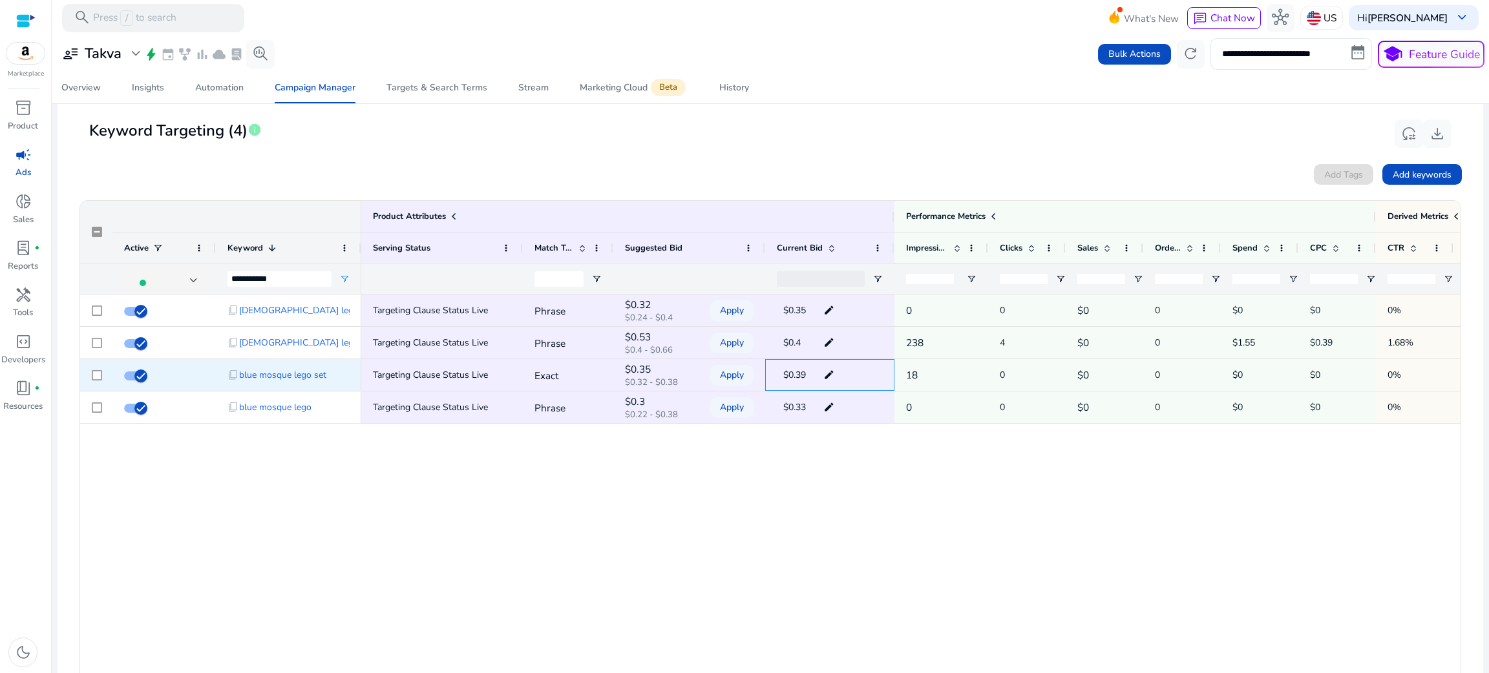
click at [829, 375] on mat-icon "edit" at bounding box center [829, 375] width 18 height 19
click at [821, 375] on input "****" at bounding box center [810, 376] width 25 height 22
click at [819, 375] on input "****" at bounding box center [810, 376] width 25 height 22
type input "*"
click at [843, 372] on mat-icon "close" at bounding box center [845, 376] width 14 height 22
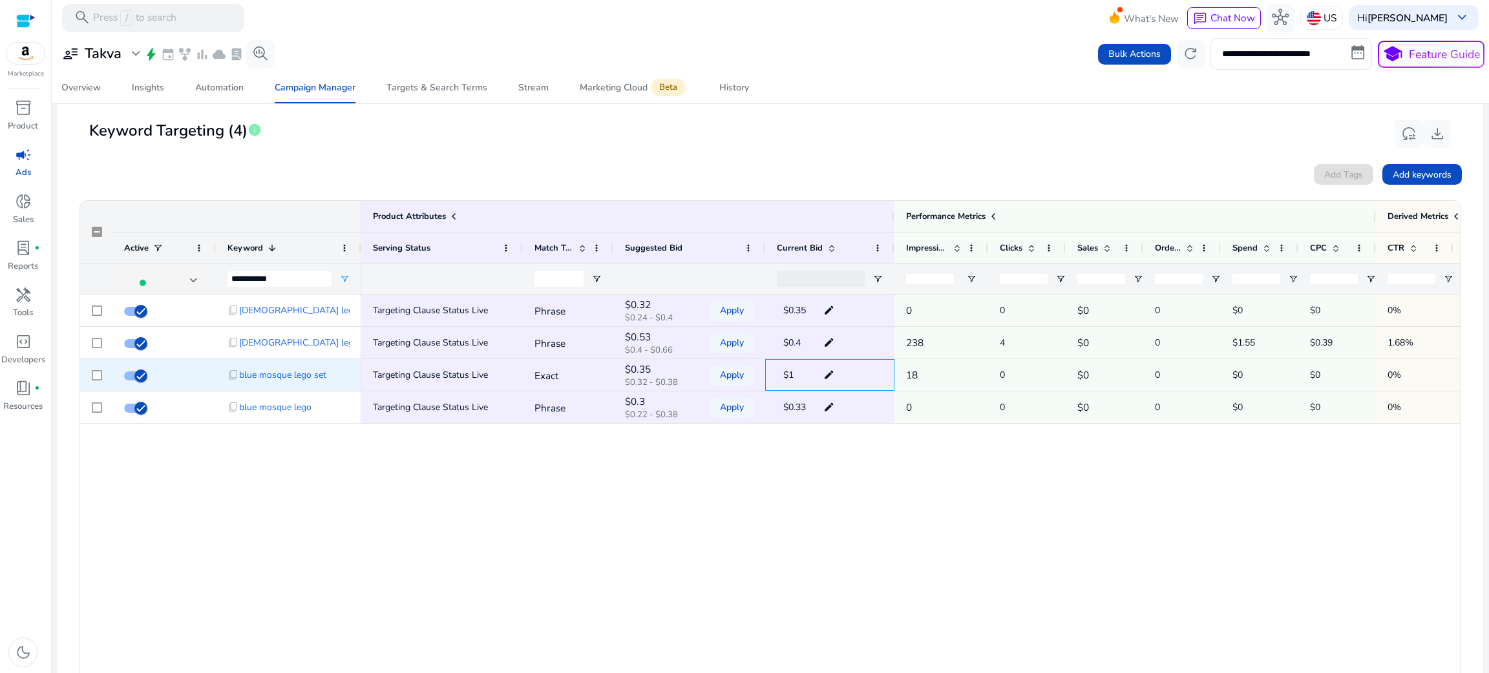
click at [829, 367] on mat-icon "edit" at bounding box center [829, 375] width 18 height 19
click at [809, 378] on input "*" at bounding box center [810, 376] width 25 height 22
drag, startPoint x: 809, startPoint y: 378, endPoint x: 796, endPoint y: 375, distance: 13.3
click at [796, 375] on div "$ * check close" at bounding box center [814, 376] width 74 height 22
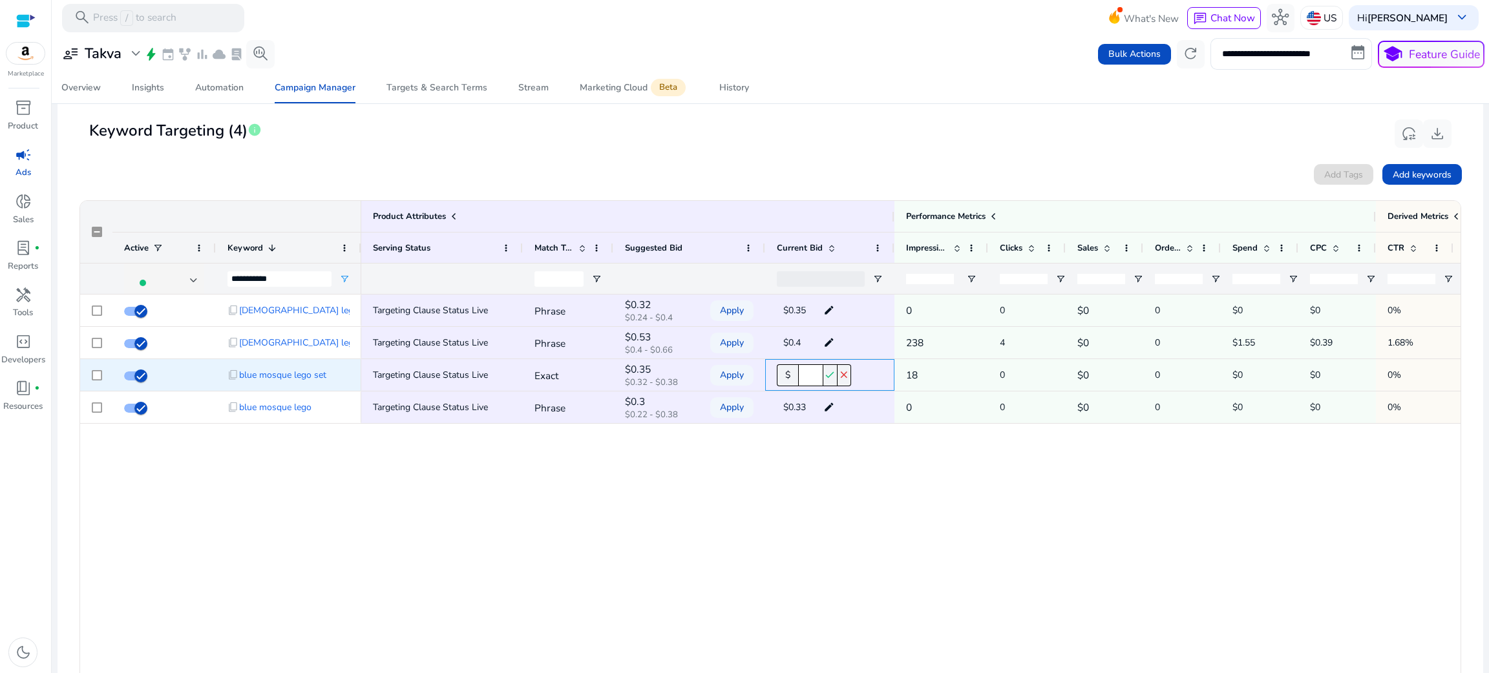
type input "***"
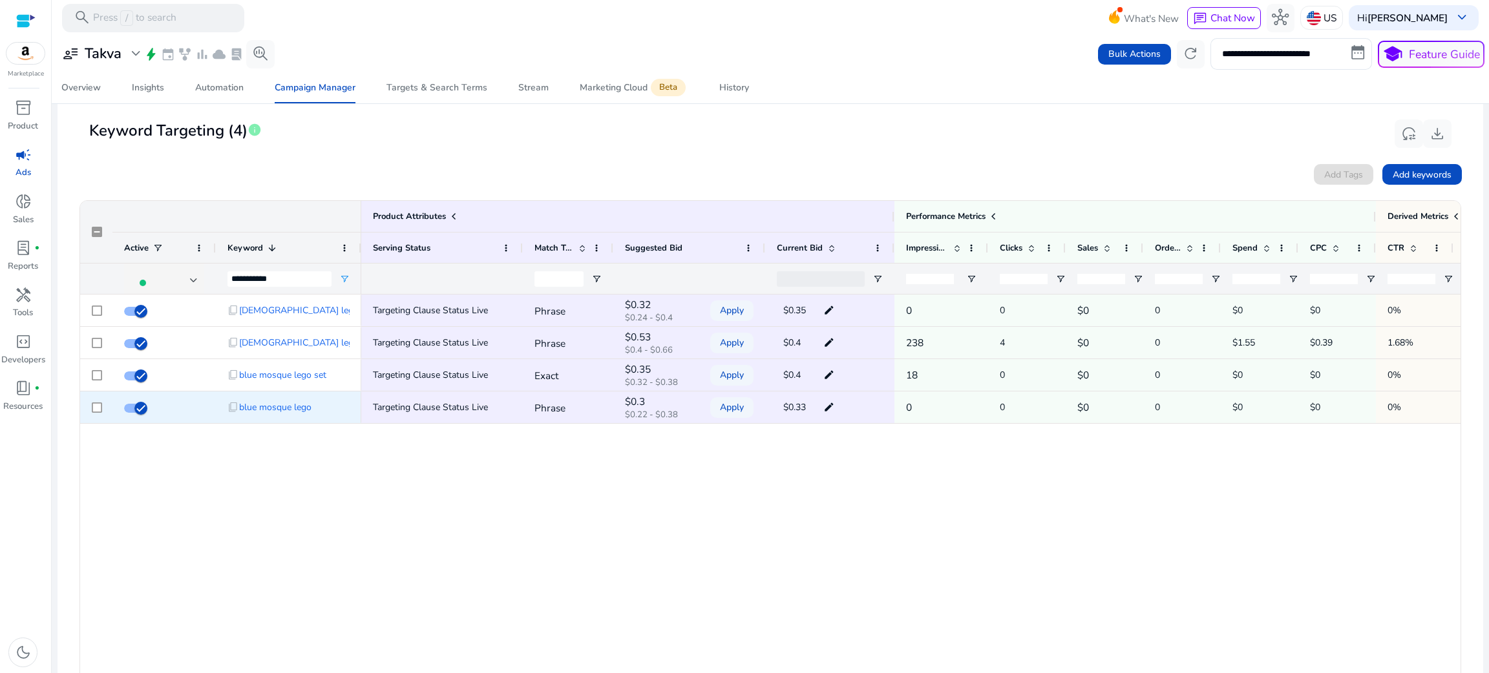
click at [829, 407] on mat-icon "edit" at bounding box center [829, 407] width 18 height 19
click at [237, 410] on span "content_copy" at bounding box center [233, 408] width 12 height 12
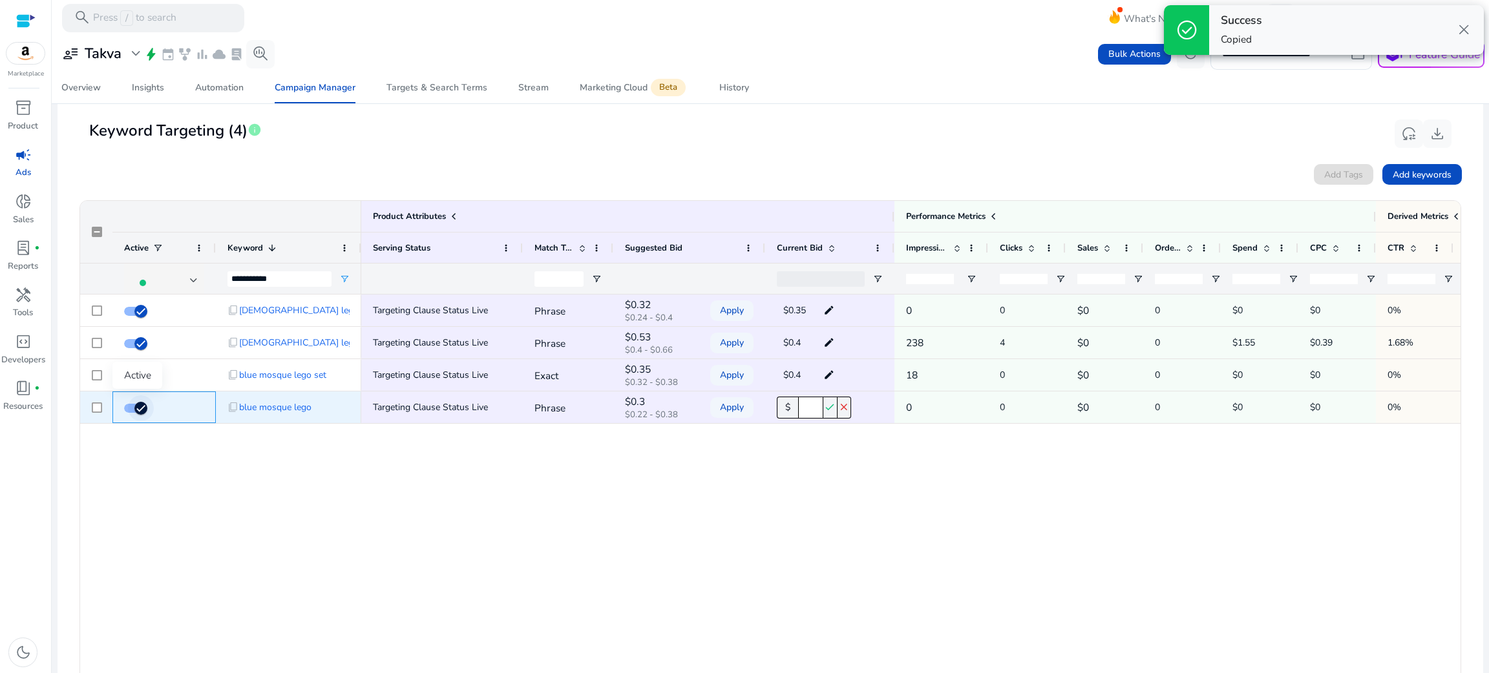
click at [141, 410] on icon "button" at bounding box center [141, 409] width 12 height 12
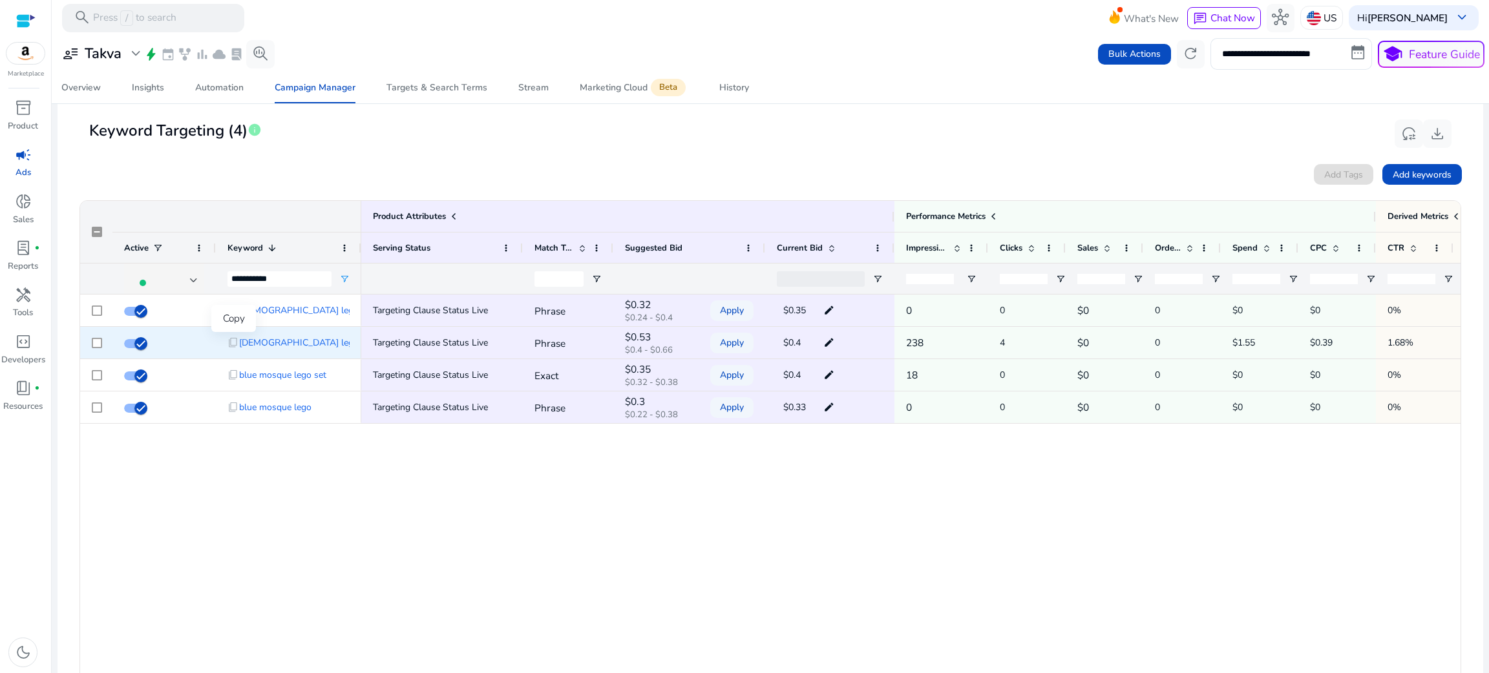
click at [232, 343] on span "content_copy" at bounding box center [233, 343] width 12 height 12
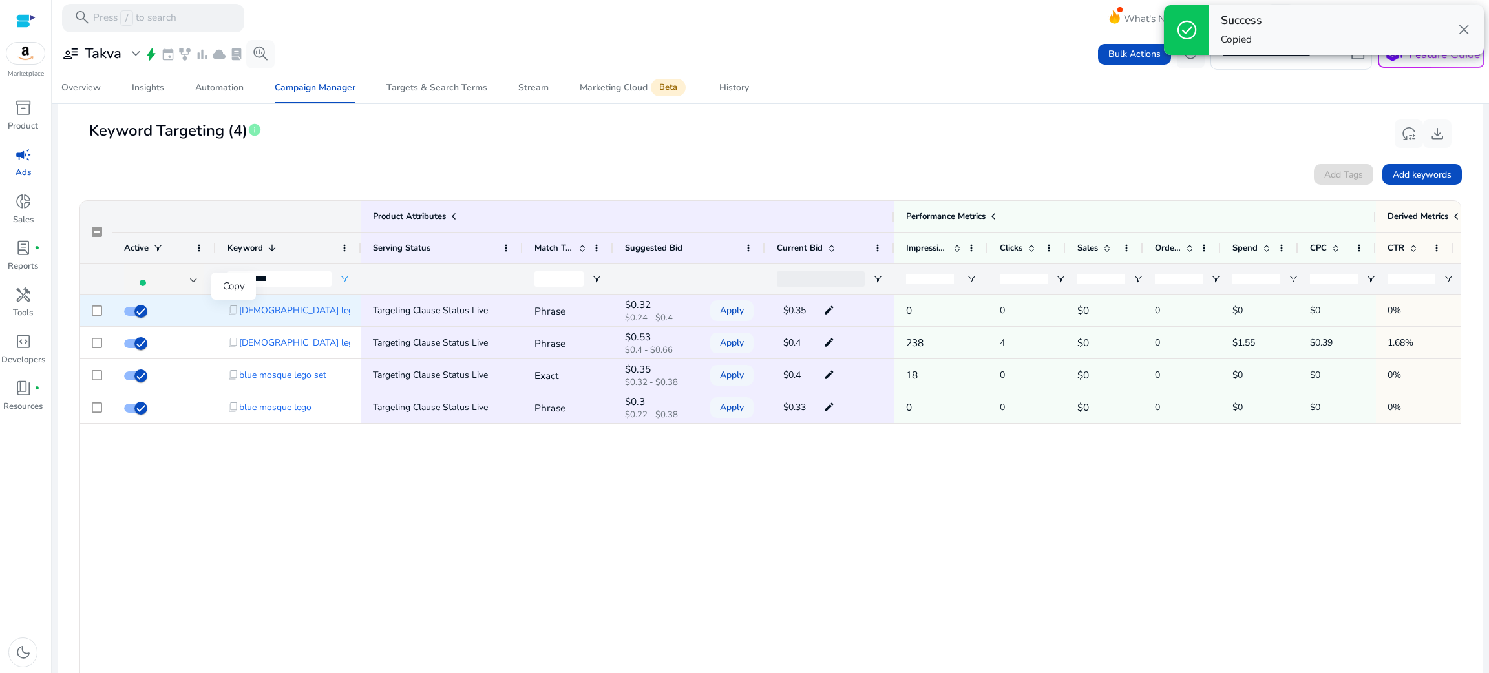
click at [231, 309] on span "content_copy" at bounding box center [233, 311] width 12 height 12
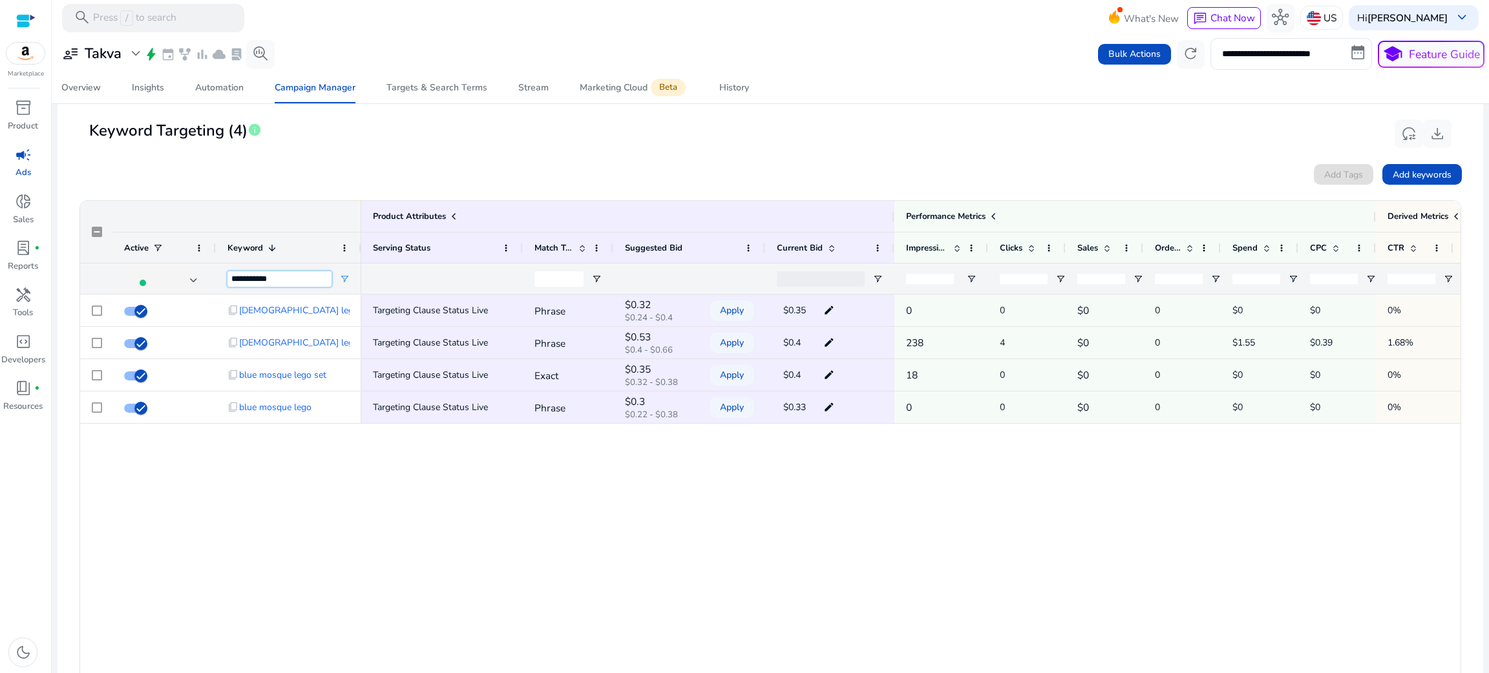
click at [294, 279] on input "**********" at bounding box center [279, 279] width 104 height 16
drag, startPoint x: 294, startPoint y: 279, endPoint x: 204, endPoint y: 278, distance: 89.8
click at [204, 278] on div "**********" at bounding box center [220, 278] width 281 height 31
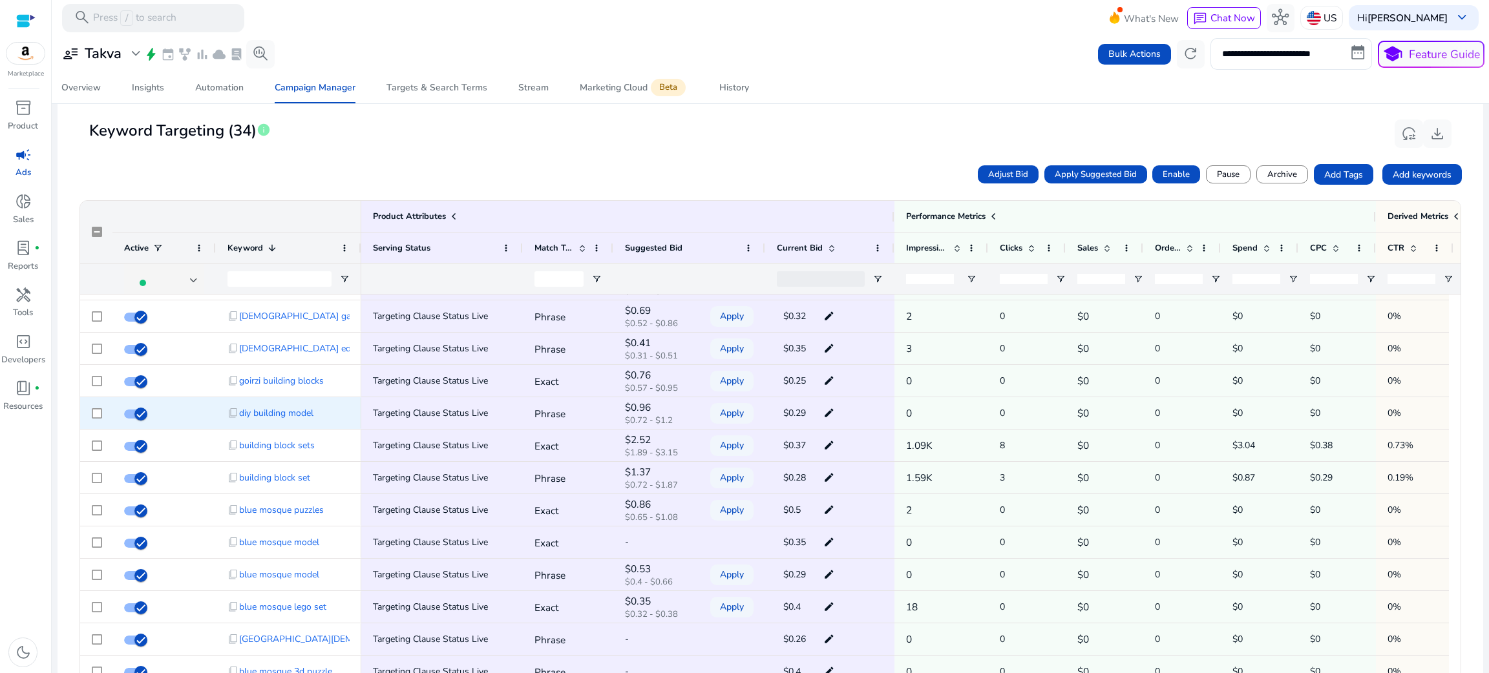
scroll to position [545, 0]
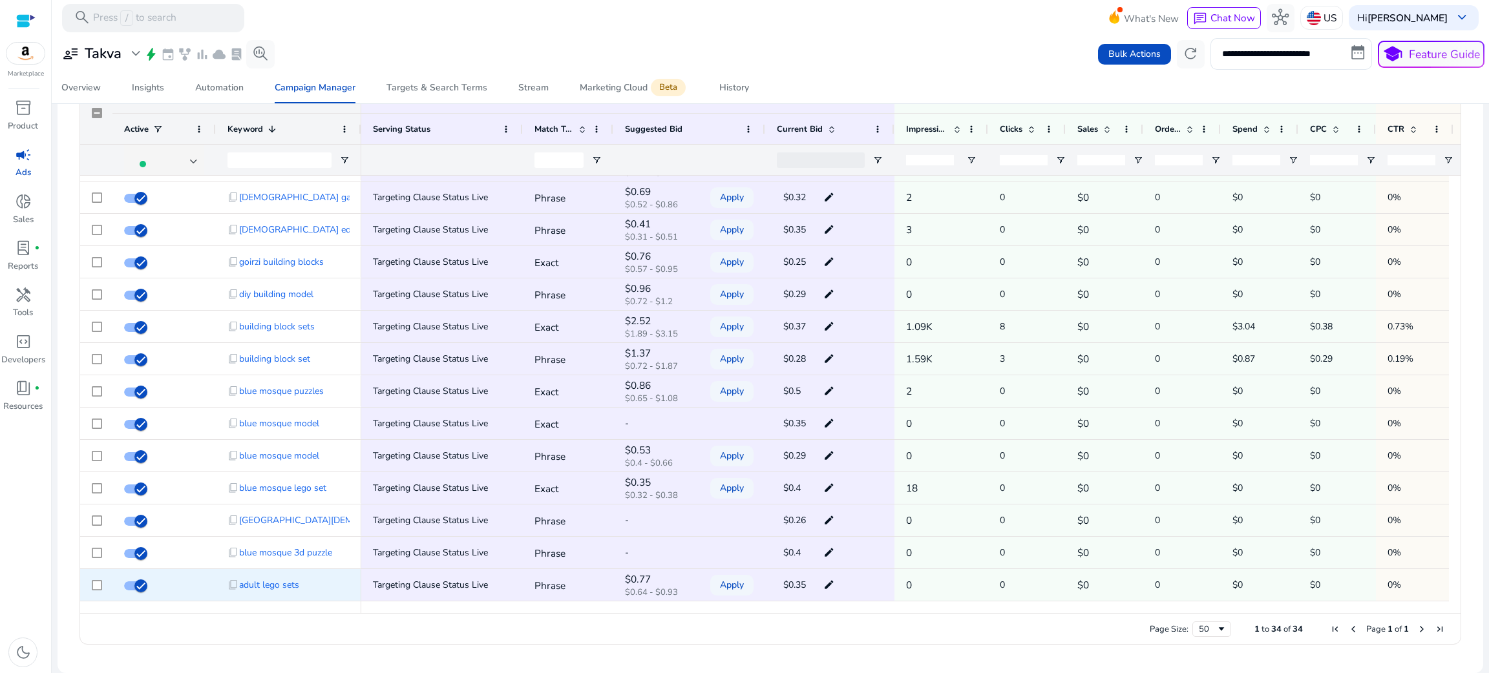
click at [103, 591] on div at bounding box center [96, 585] width 32 height 32
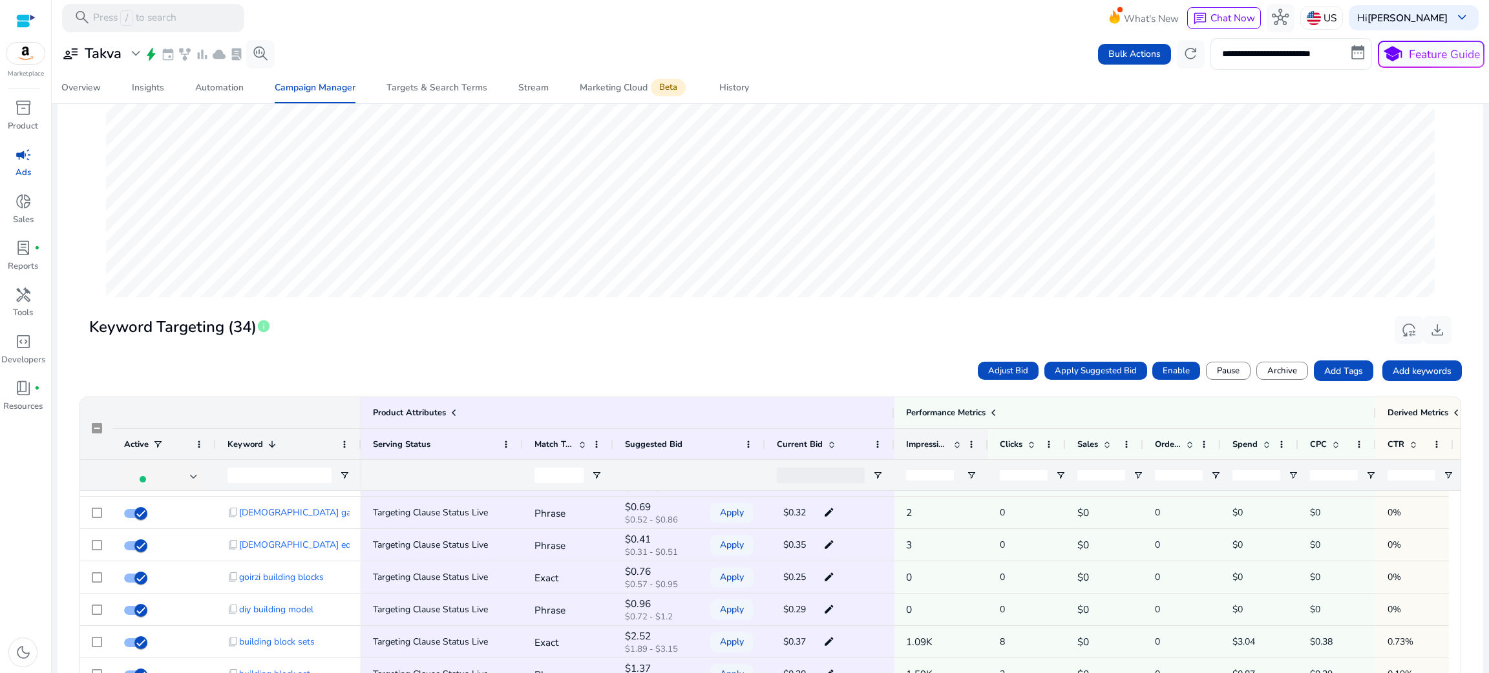
scroll to position [226, 0]
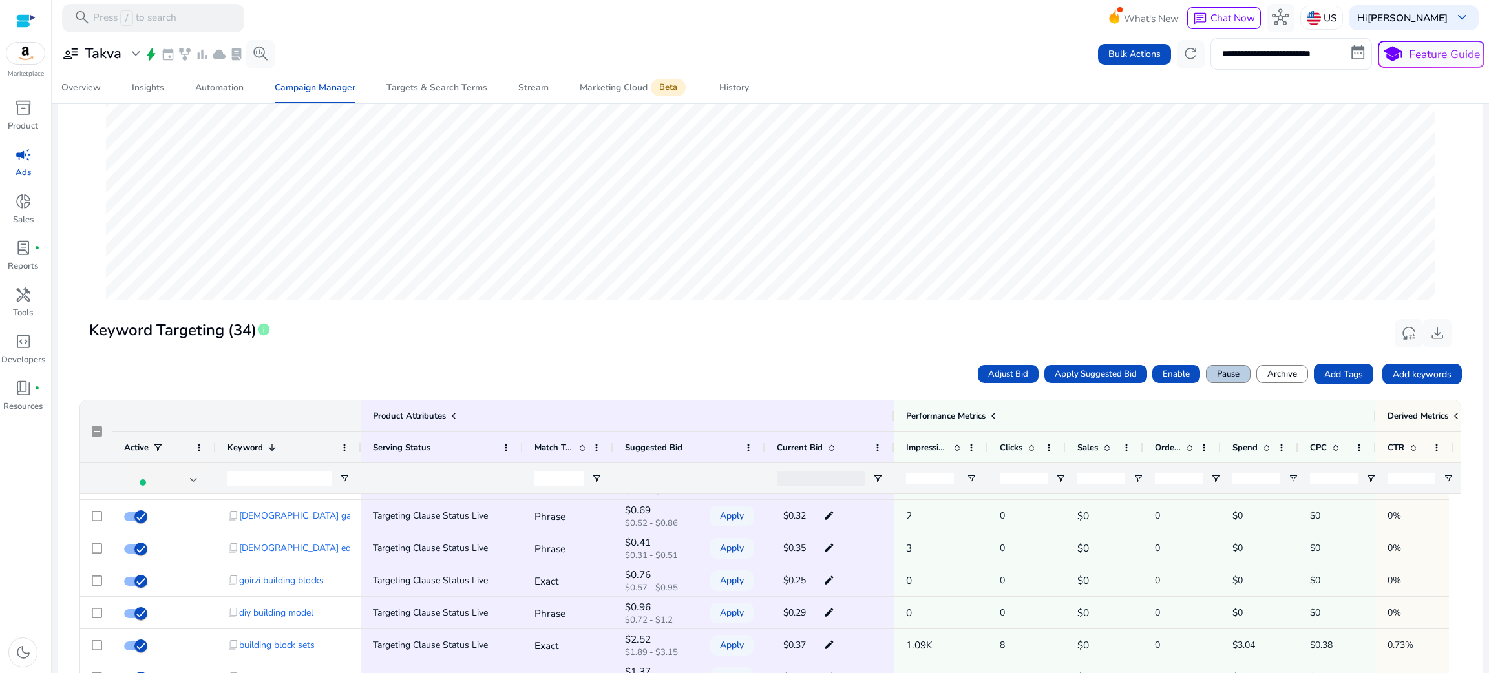
click at [1219, 370] on span "Pause" at bounding box center [1228, 374] width 23 height 13
